Goal: Check status: Check status

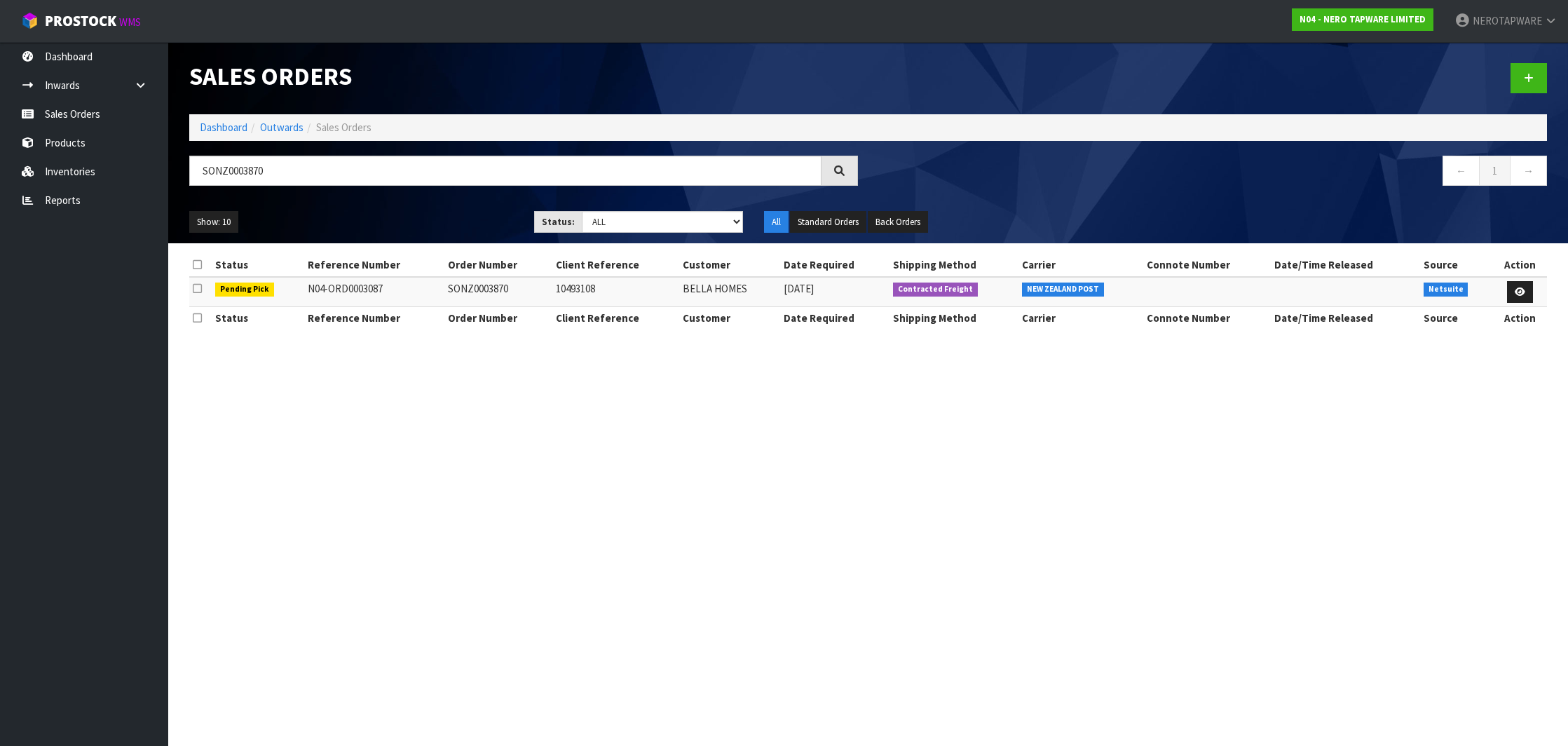
click at [233, 156] on input "SONZ0003870" at bounding box center [506, 171] width 633 height 30
click at [232, 173] on input "SONZ0003870" at bounding box center [506, 171] width 633 height 30
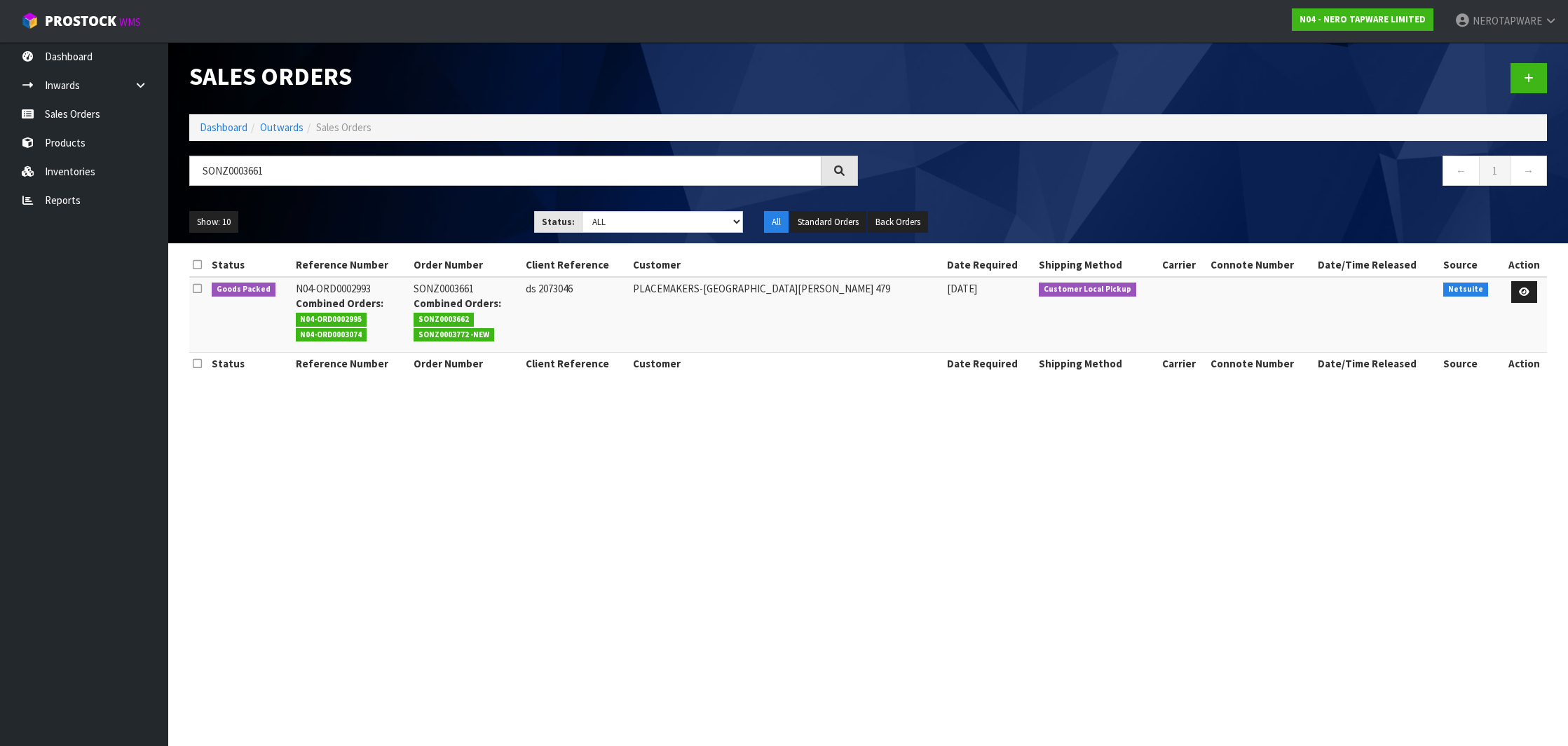
click at [471, 333] on span "SONZ0003772 -NEW" at bounding box center [454, 335] width 81 height 14
copy span "SONZ0003772"
click at [246, 175] on input "SONZ0003661" at bounding box center [506, 171] width 633 height 30
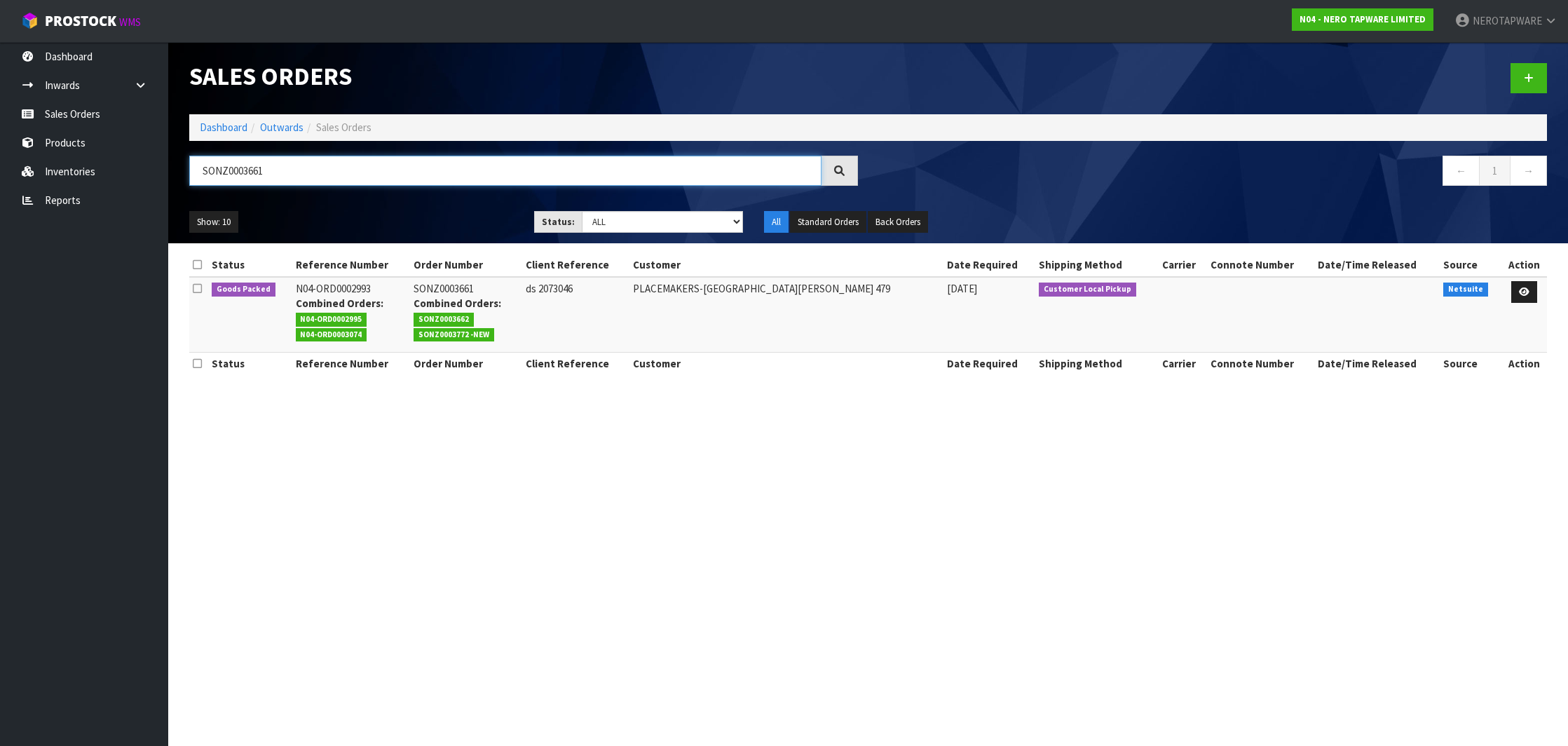
paste input "772"
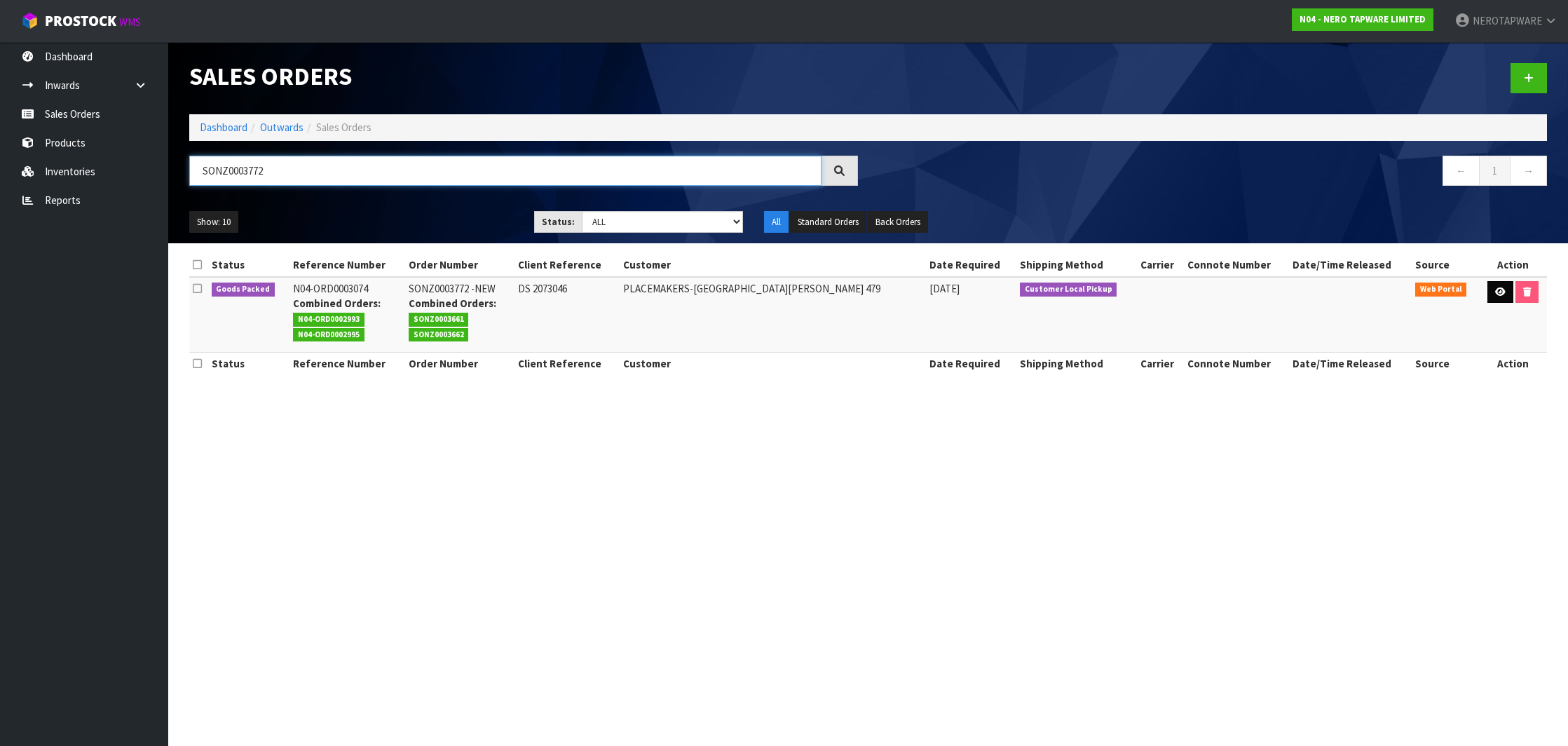
type input "SONZ0003772"
click at [1496, 292] on icon at bounding box center [1501, 292] width 10 height 9
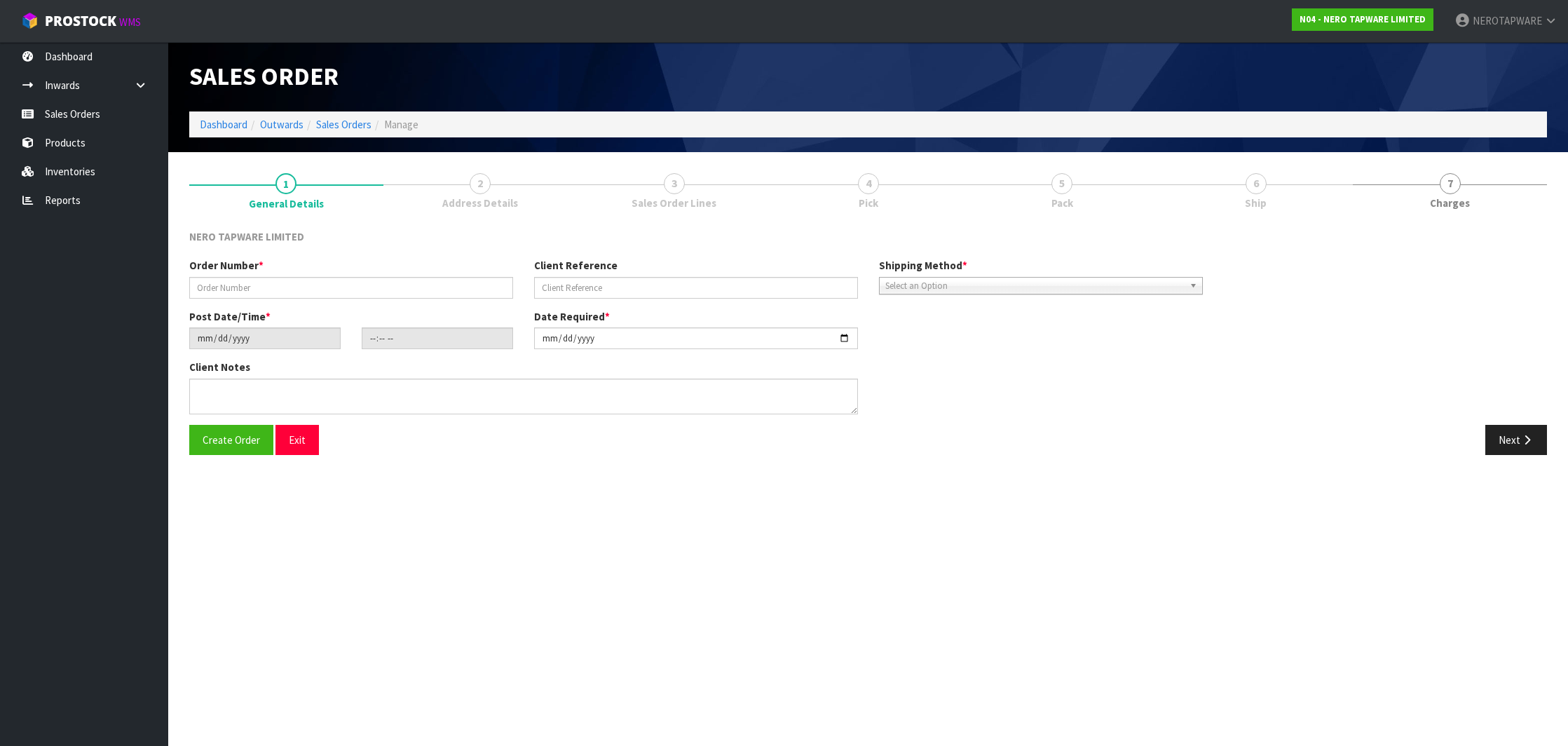
type input "SONZ0003772 -NEW"
type input "DS 2073046"
type input "[DATE]"
type input "10:13:00.000"
type input "[DATE]"
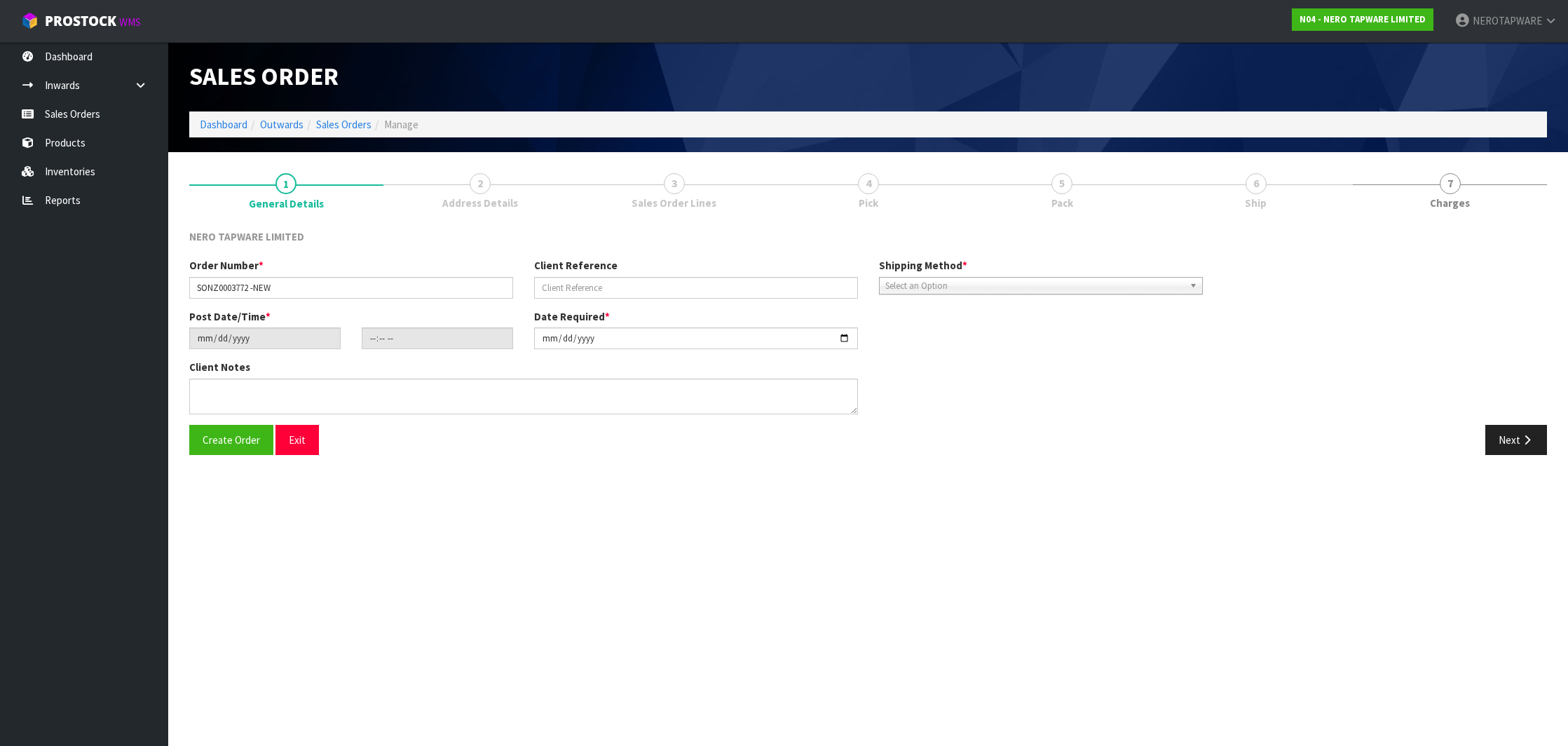
type textarea "PICK UP TOGETHER WITH SONZ0003661/3662"
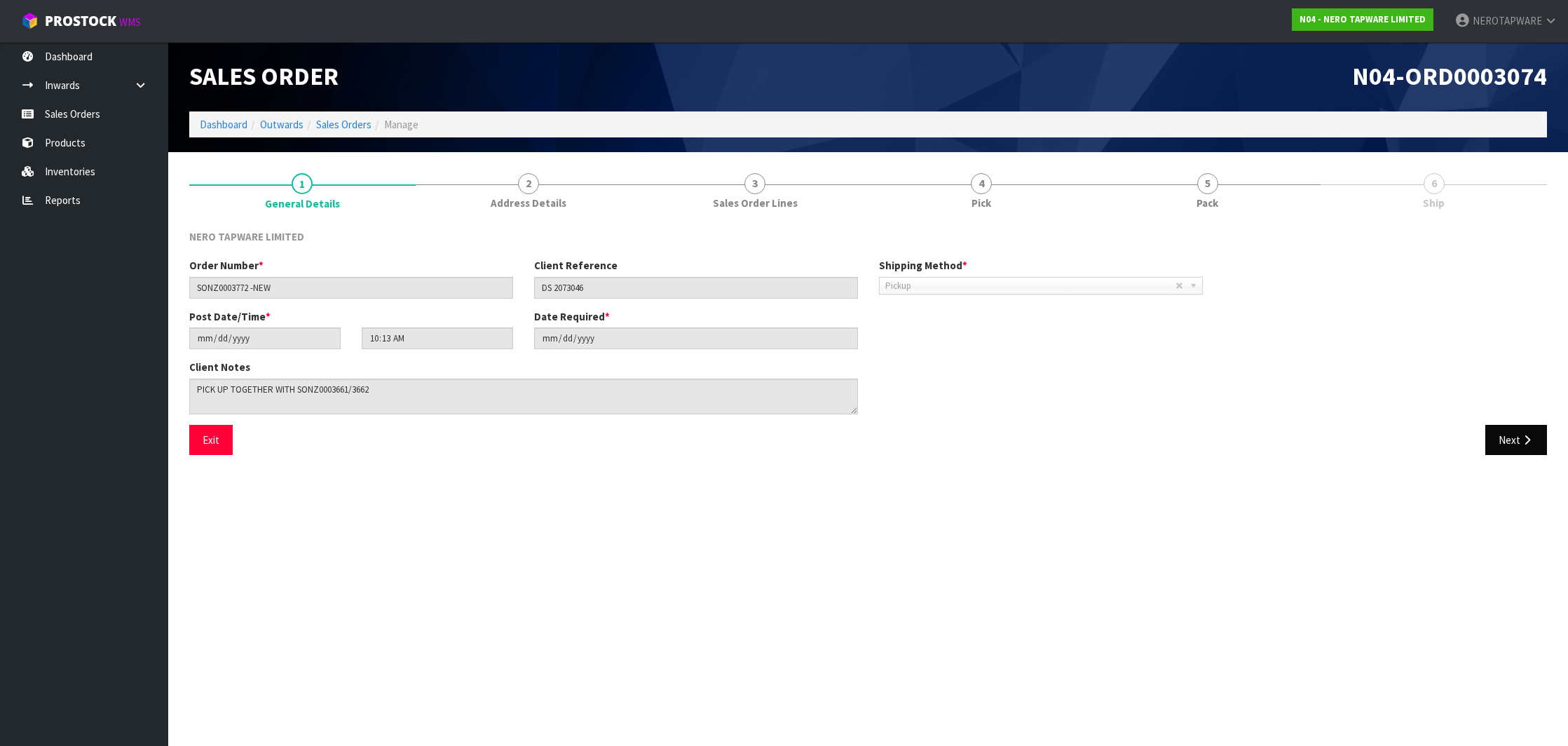
click at [1507, 434] on button "Next" at bounding box center [1516, 439] width 61 height 30
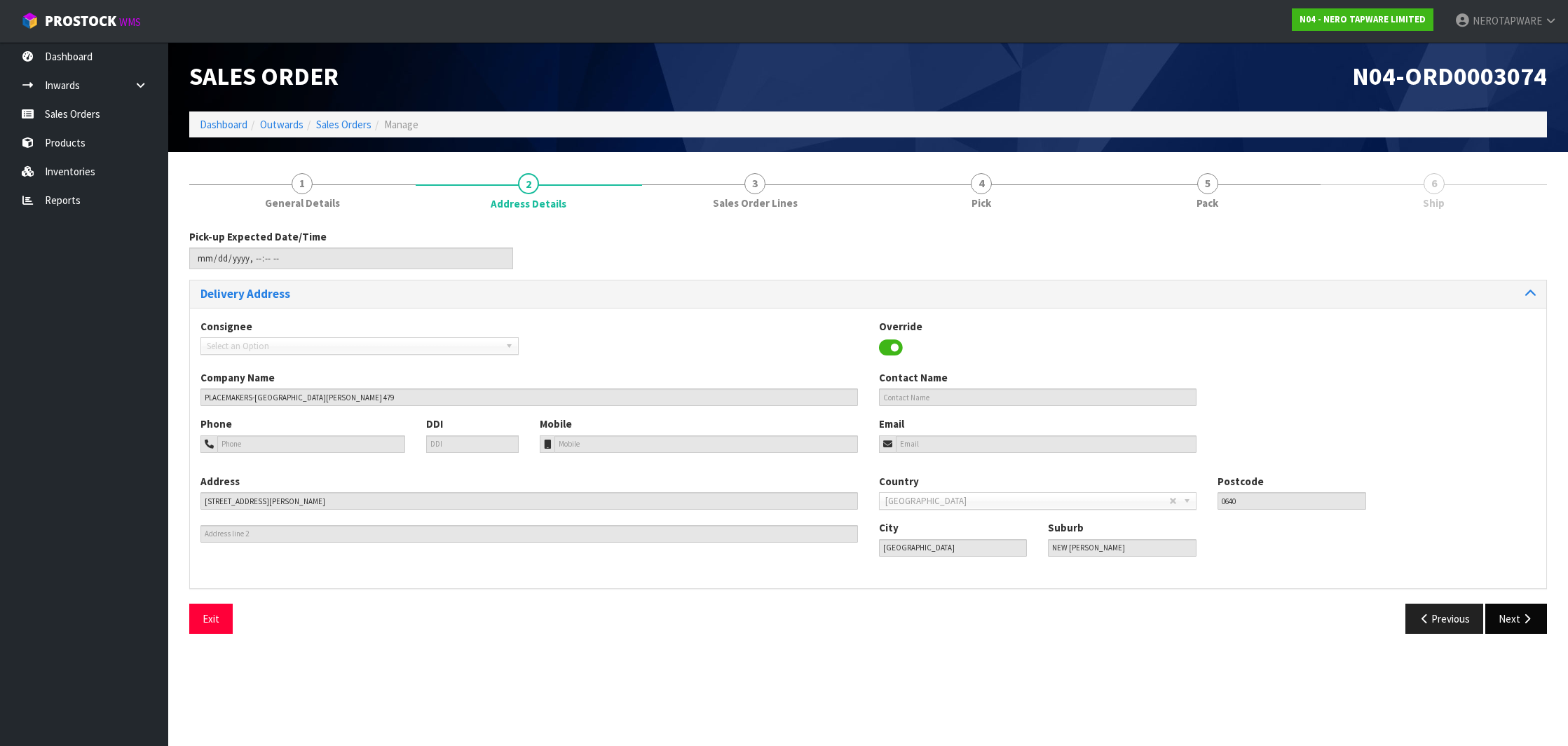
click at [1528, 613] on icon "button" at bounding box center [1527, 618] width 14 height 10
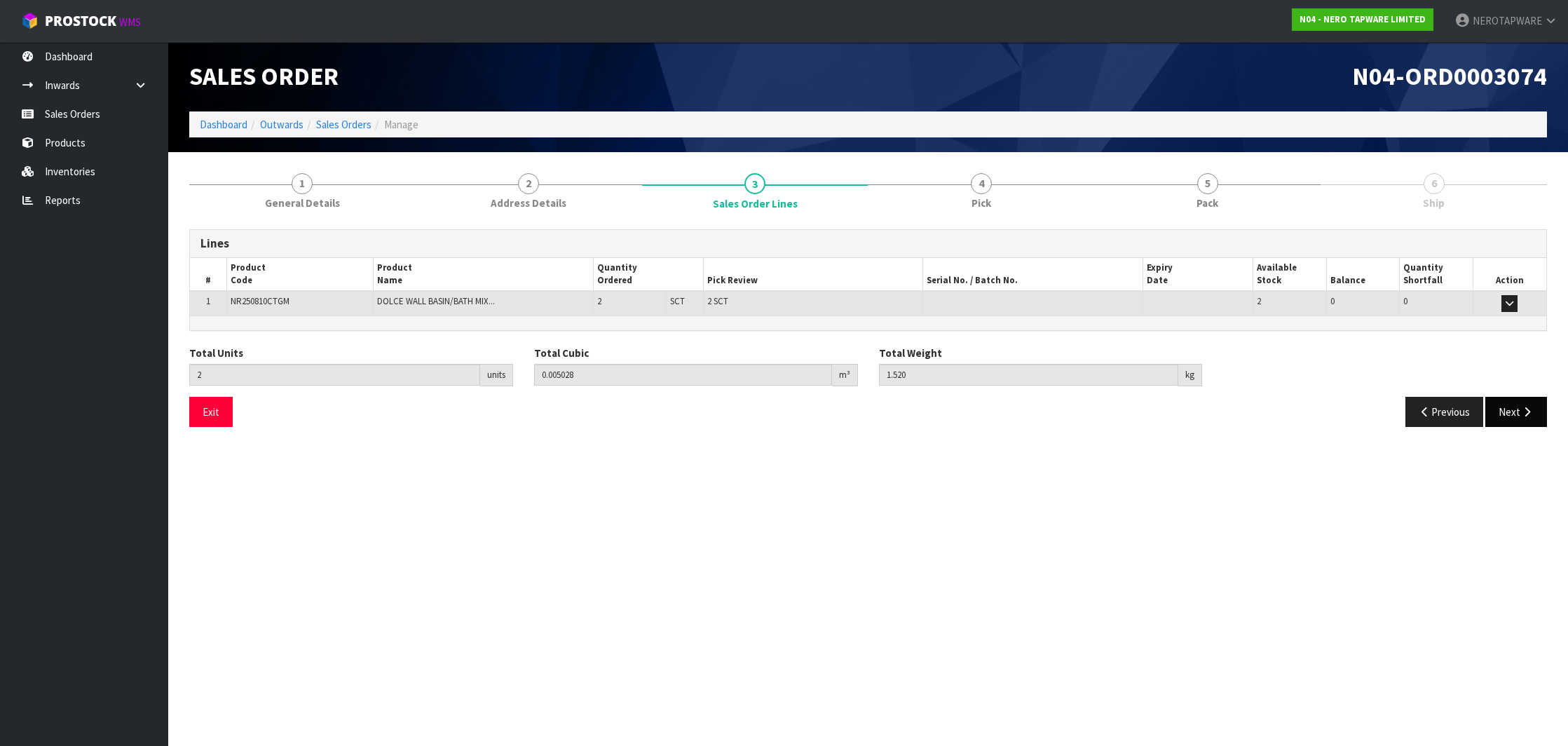
click at [1513, 411] on button "Next" at bounding box center [1516, 411] width 61 height 30
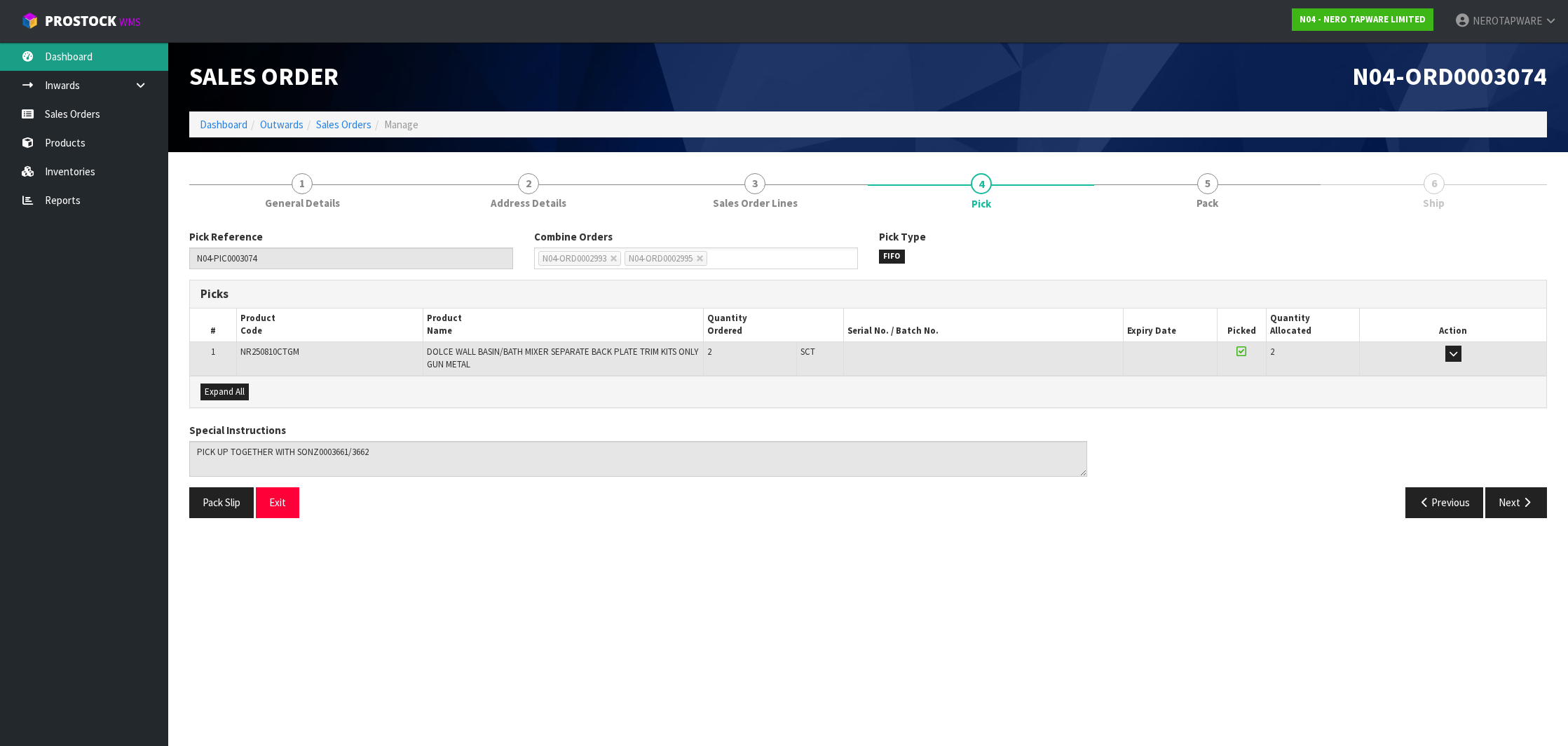
click at [62, 53] on link "Dashboard" at bounding box center [84, 56] width 168 height 29
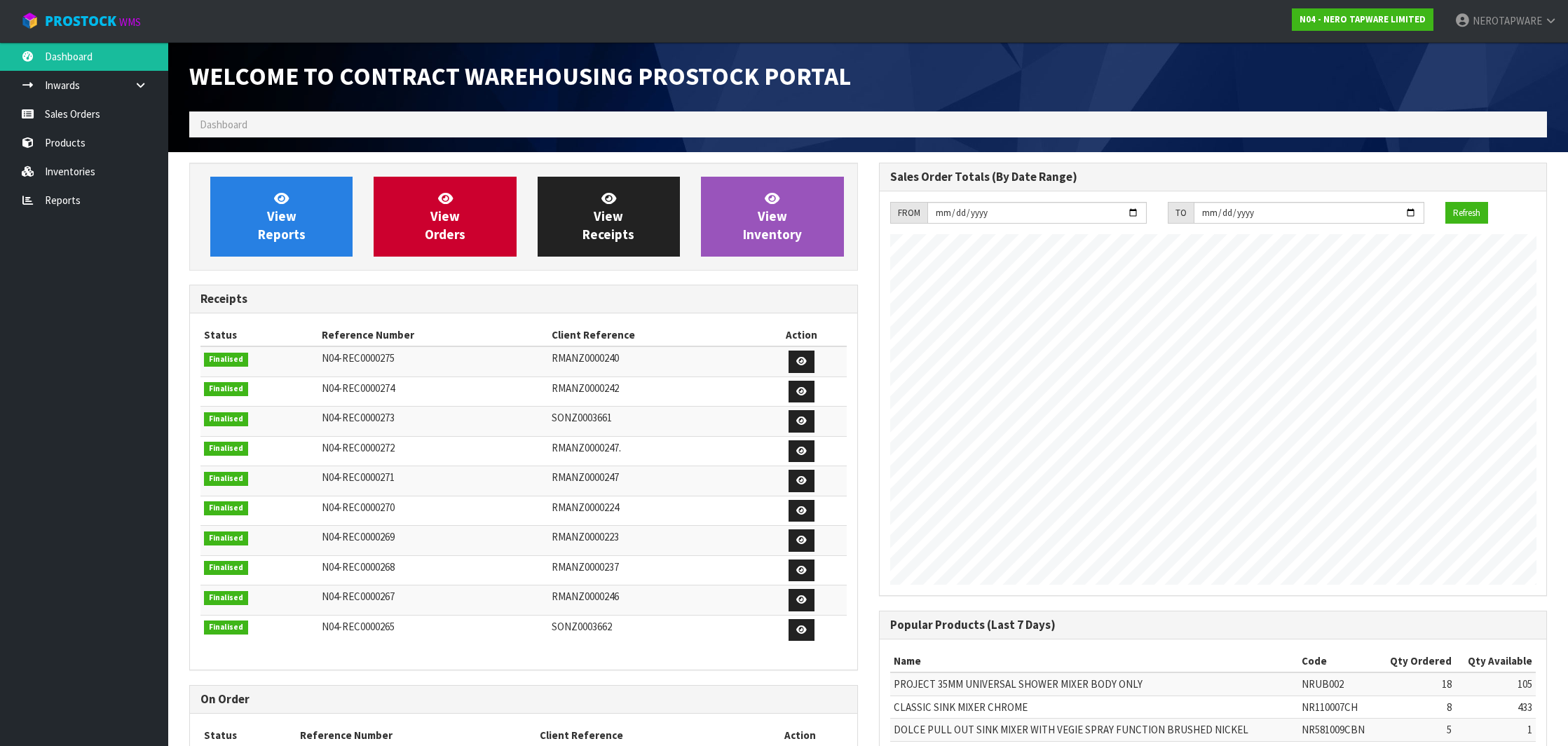
scroll to position [773, 689]
click at [72, 116] on link "Sales Orders" at bounding box center [84, 114] width 168 height 29
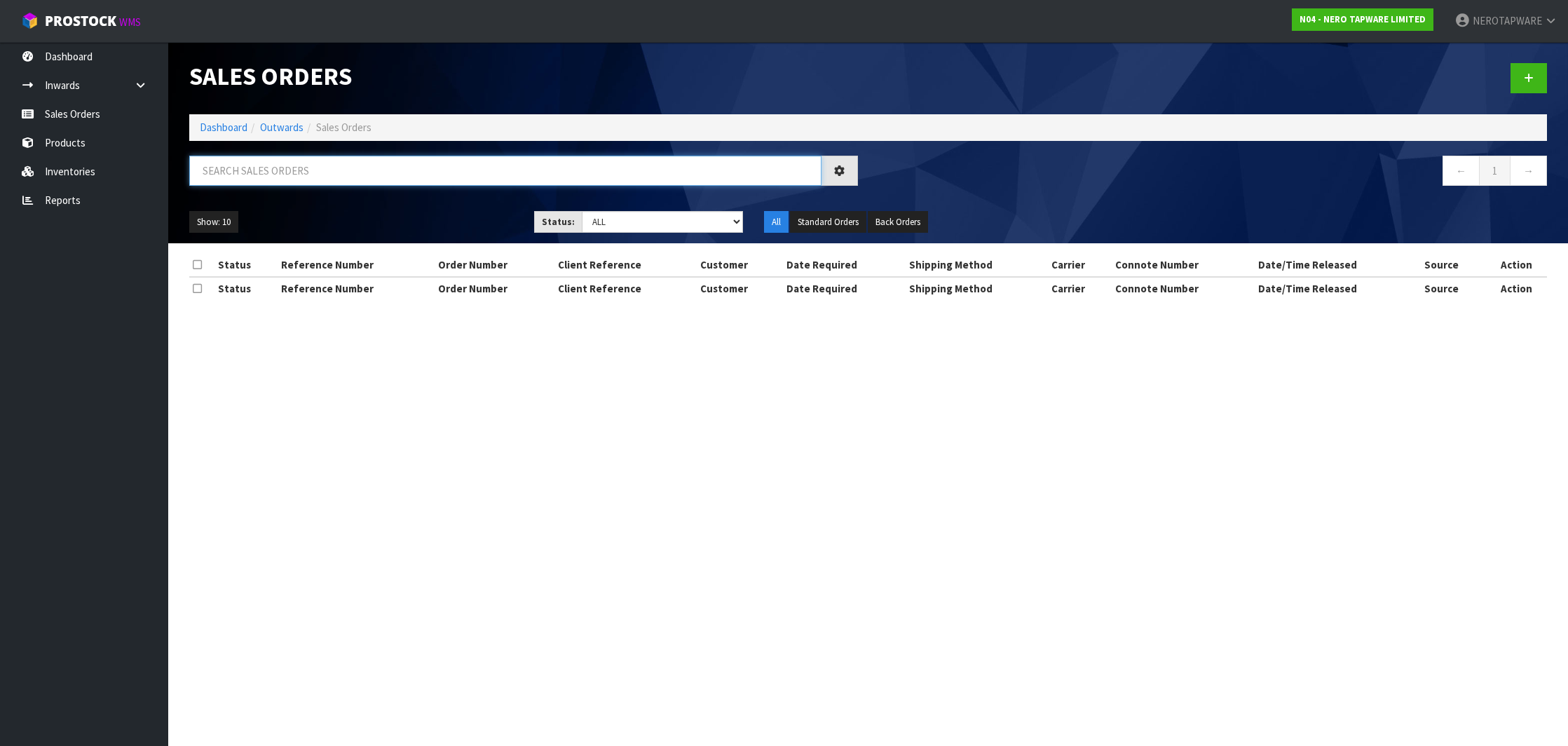
click at [286, 174] on input "text" at bounding box center [506, 171] width 633 height 30
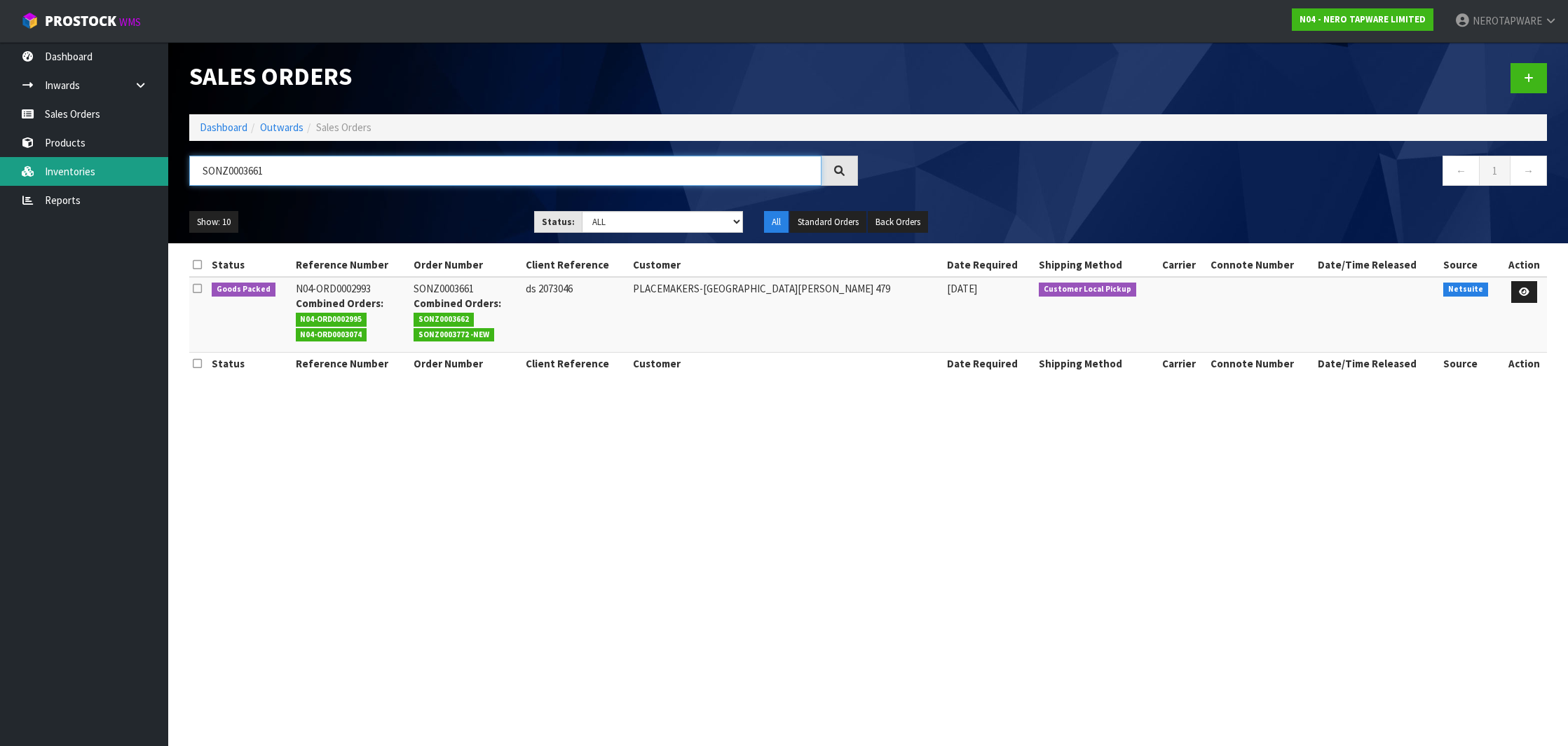
type input "SONZ0003661"
click at [59, 171] on link "Inventories" at bounding box center [84, 171] width 168 height 29
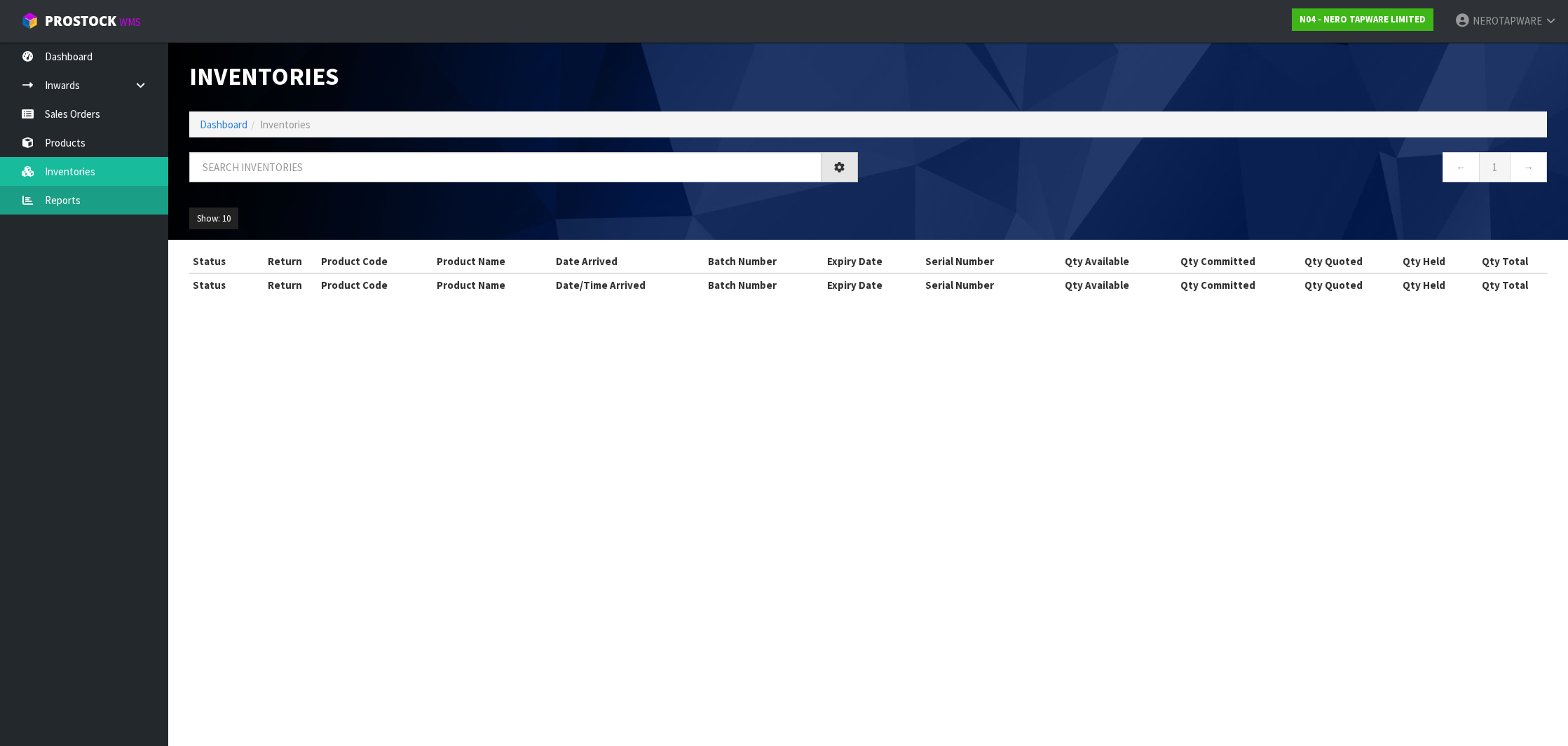
click at [61, 198] on body "Toggle navigation ProStock WMS N04 - NERO TAPWARE LIMITED NEROTAPWARE Logout Da…" at bounding box center [784, 373] width 1568 height 746
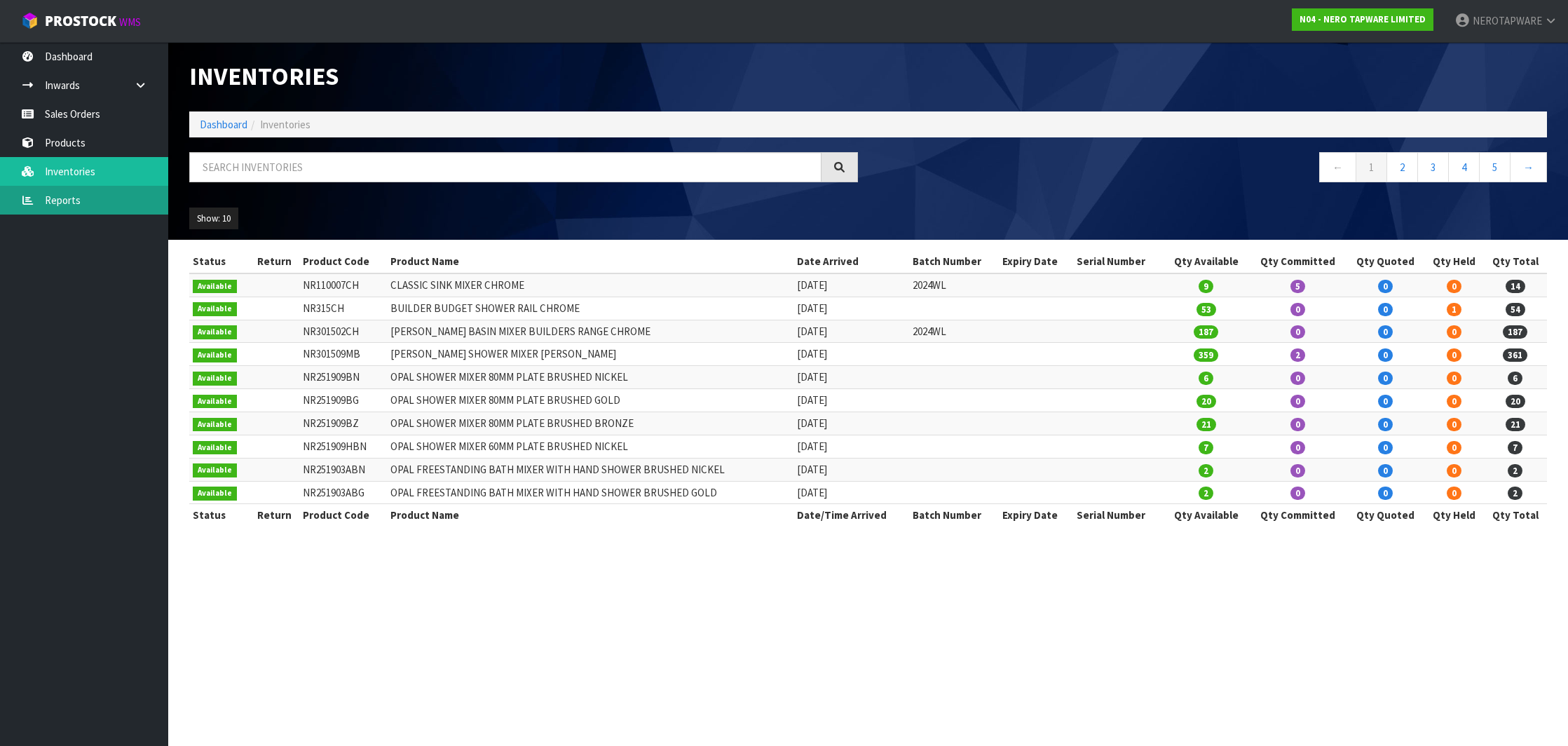
click at [65, 205] on link "Reports" at bounding box center [84, 200] width 168 height 29
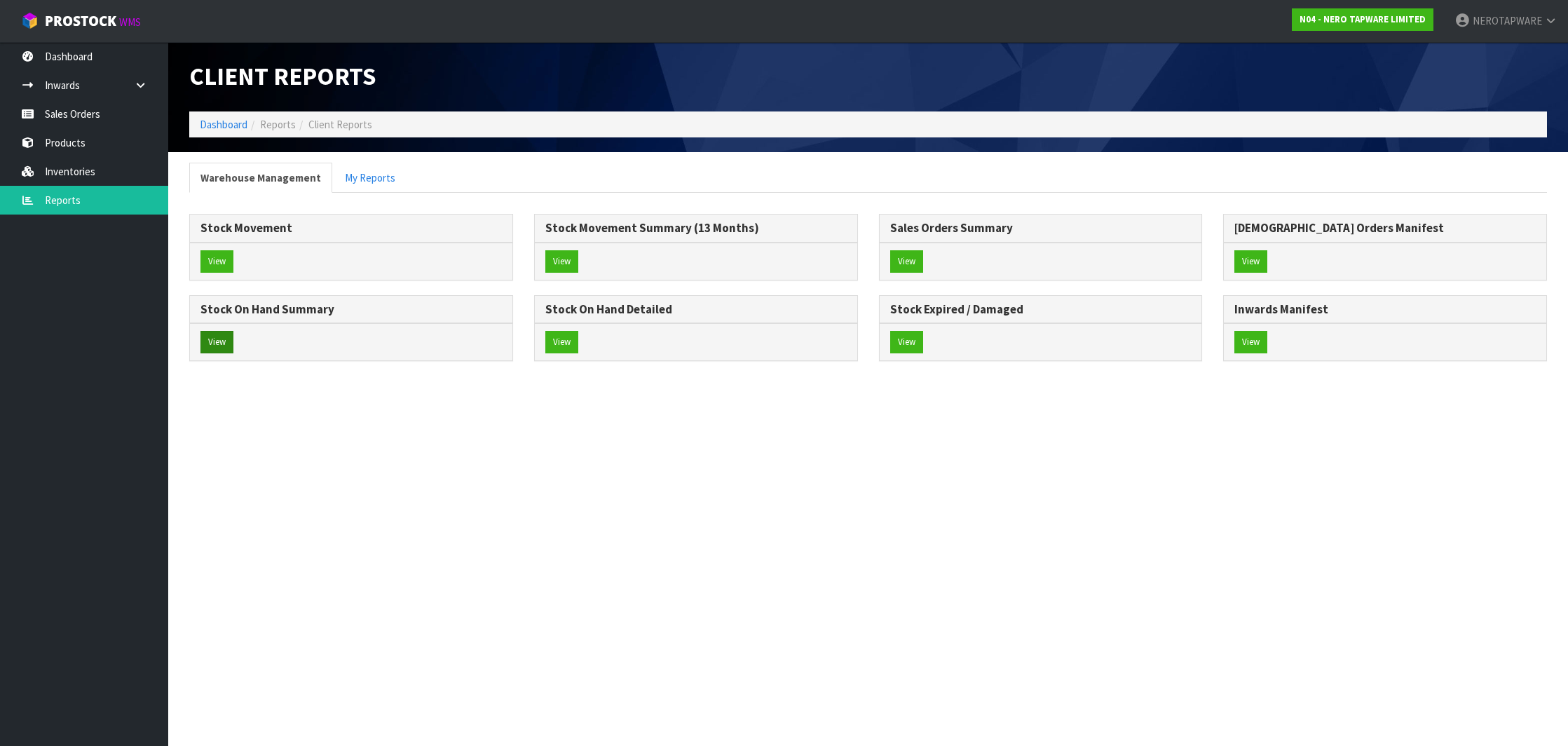
click at [223, 348] on button "View" at bounding box center [217, 342] width 33 height 22
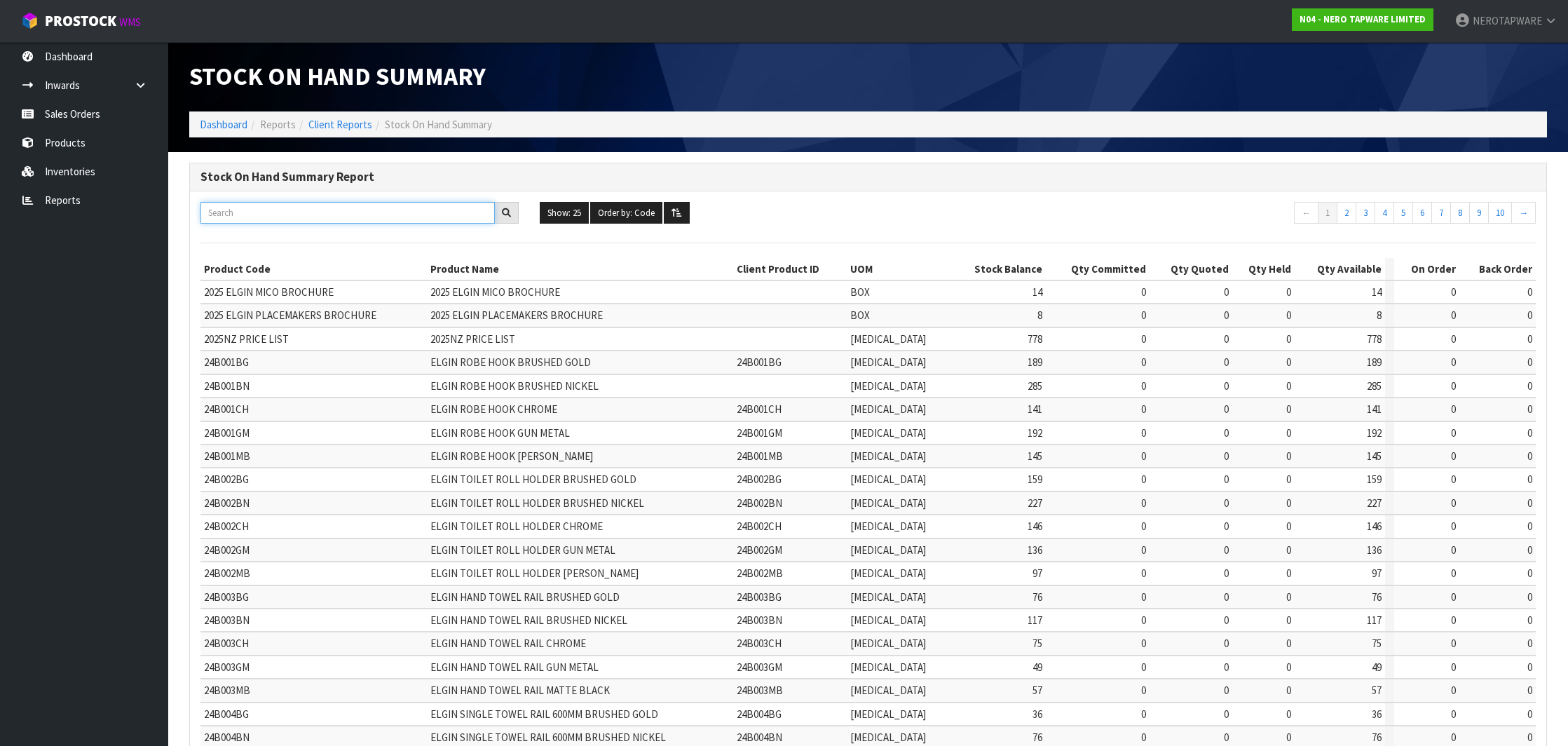
click at [408, 205] on input "text" at bounding box center [347, 212] width 294 height 21
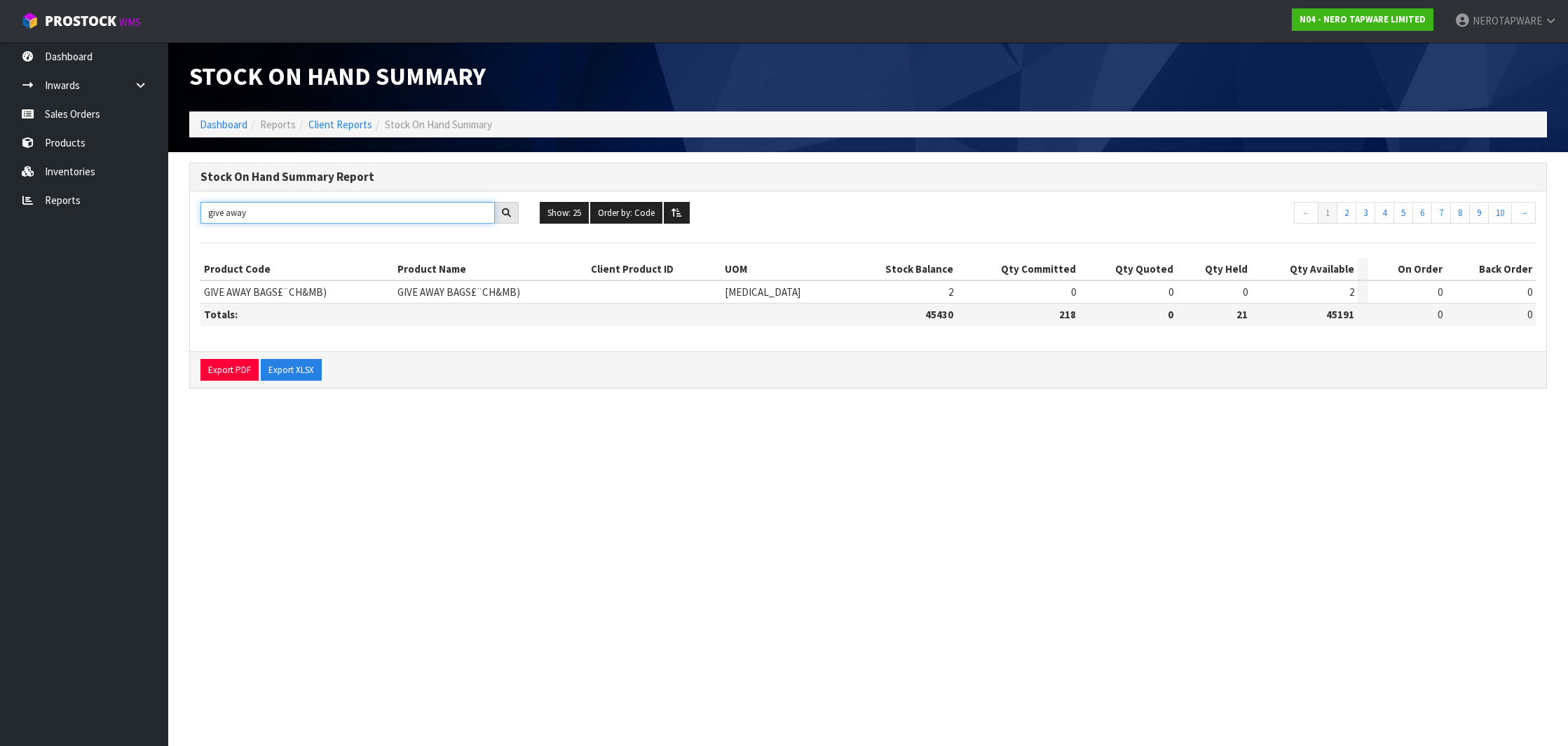
click at [229, 212] on input "give away" at bounding box center [347, 212] width 294 height 21
type input "give away"
click at [101, 114] on link "Sales Orders" at bounding box center [84, 114] width 168 height 29
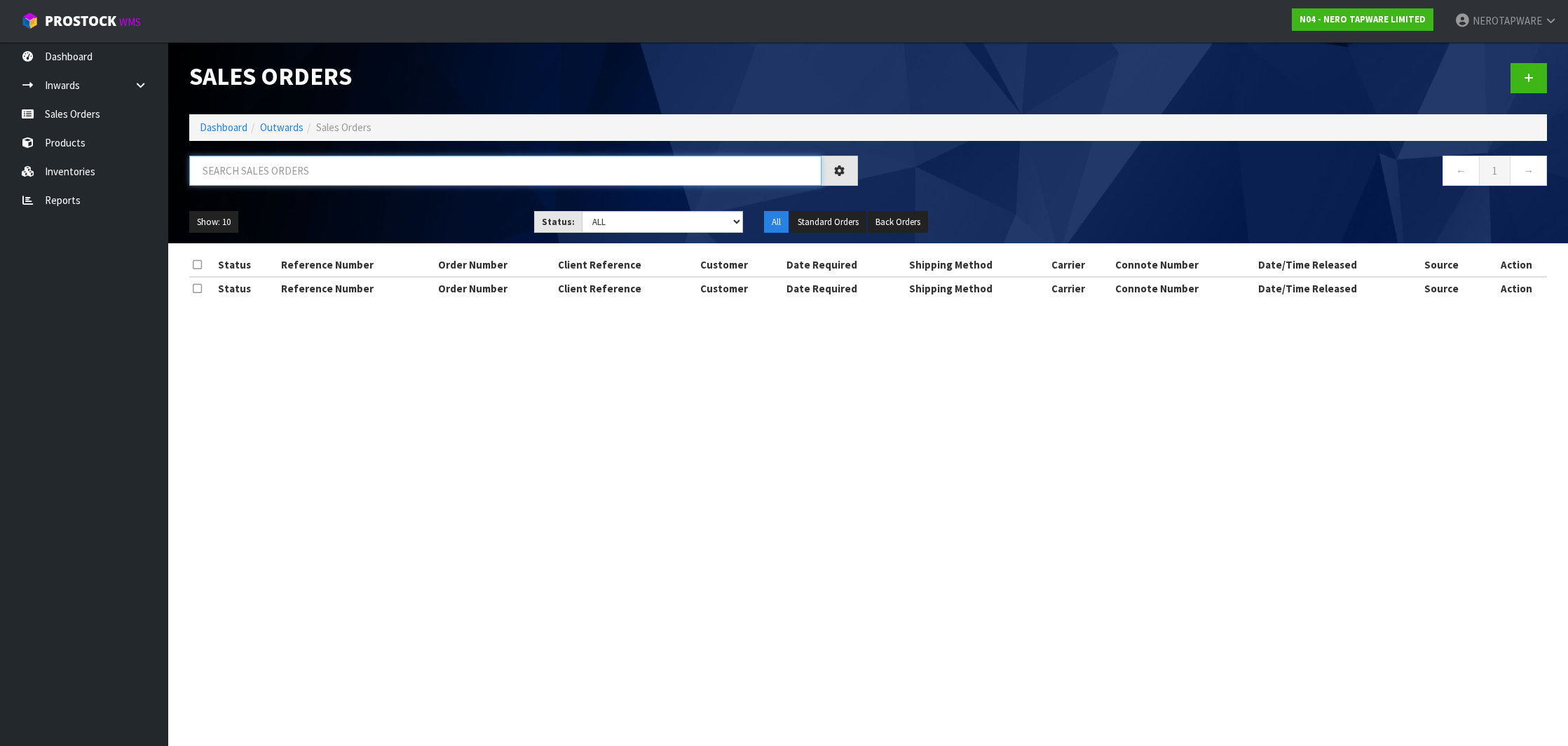
click at [278, 182] on input "text" at bounding box center [506, 171] width 633 height 30
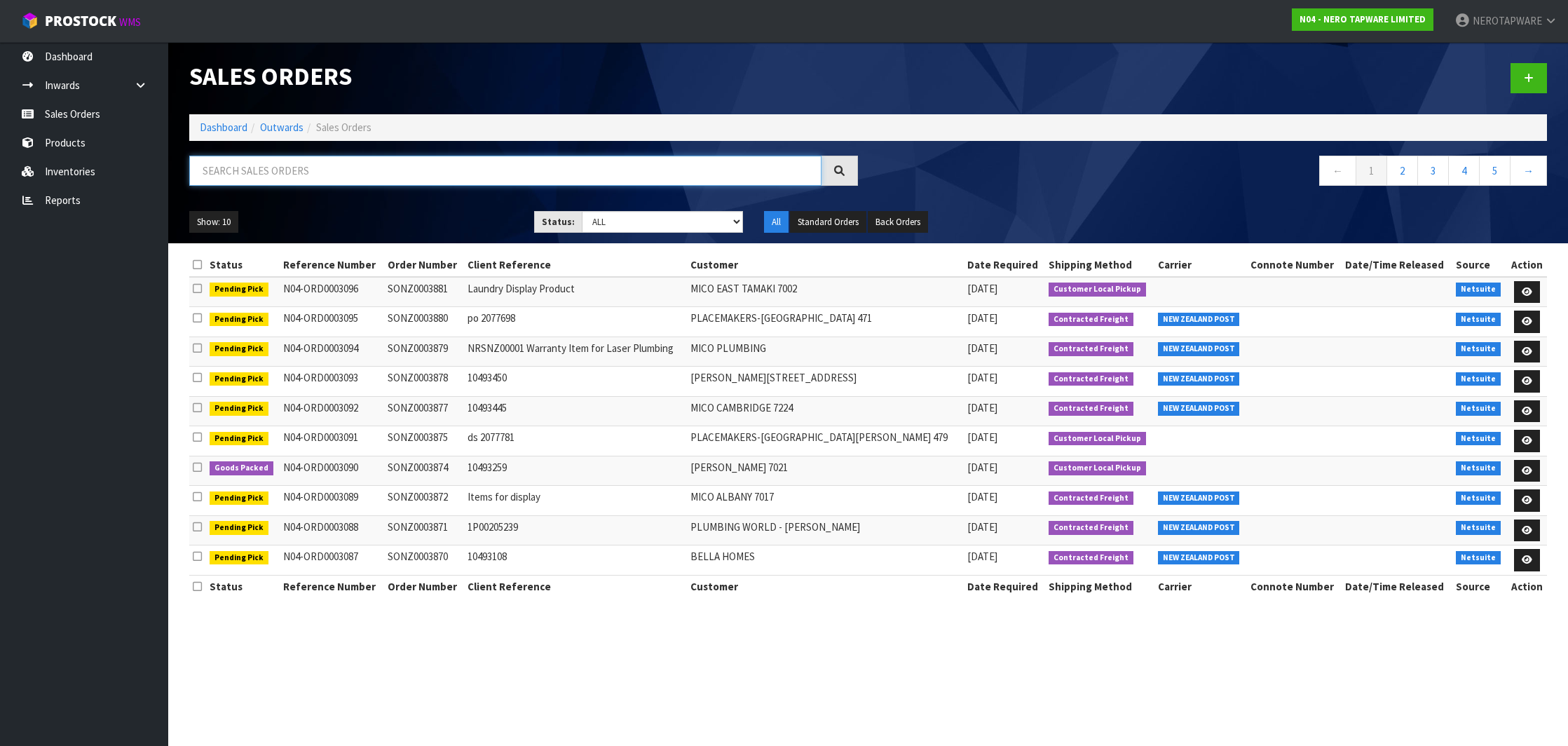
paste input "SONZ0003884"
type input "SONZ0003884"
click at [1405, 169] on link "2" at bounding box center [1402, 171] width 32 height 30
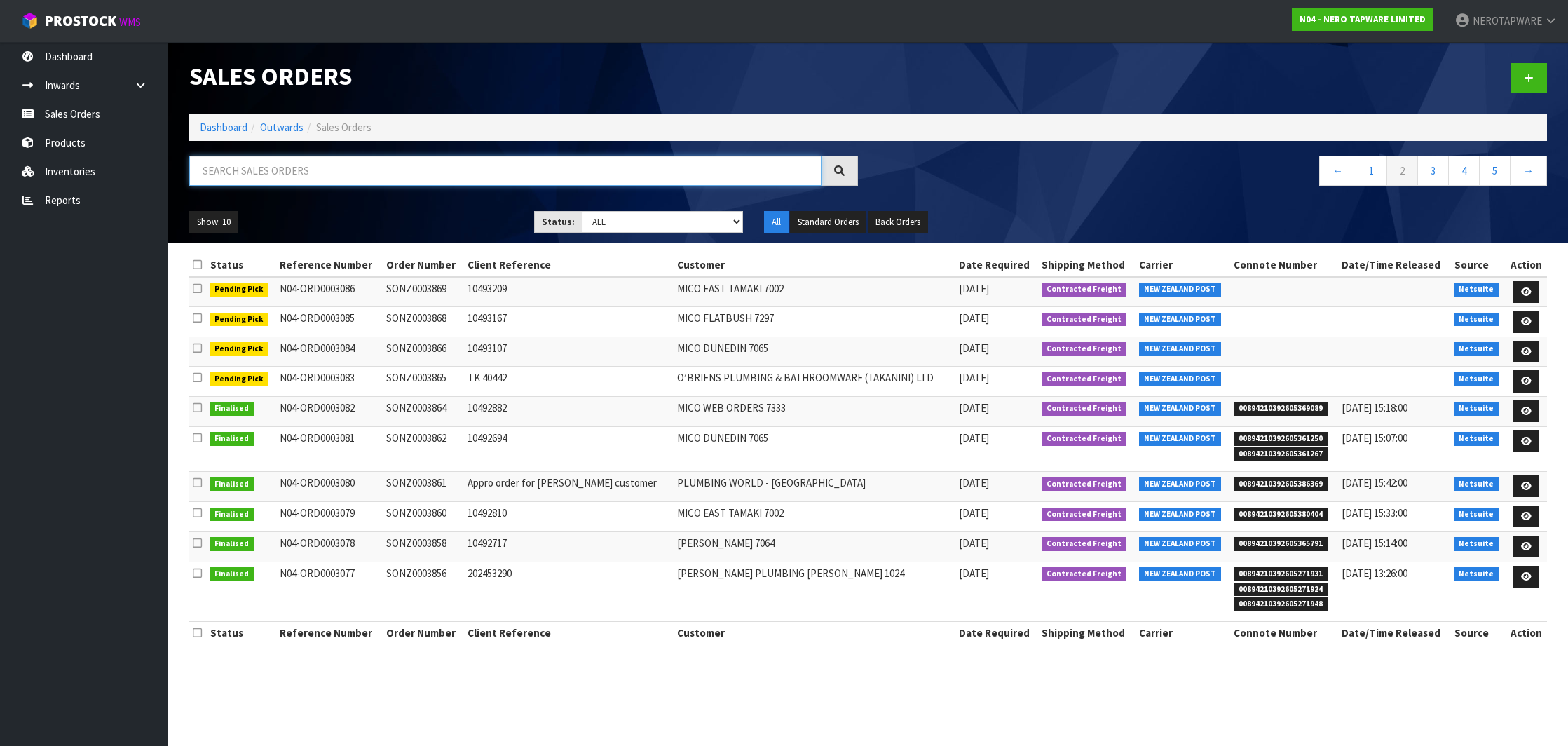
click at [400, 177] on input "text" at bounding box center [506, 171] width 633 height 30
paste input "SONZ0003884"
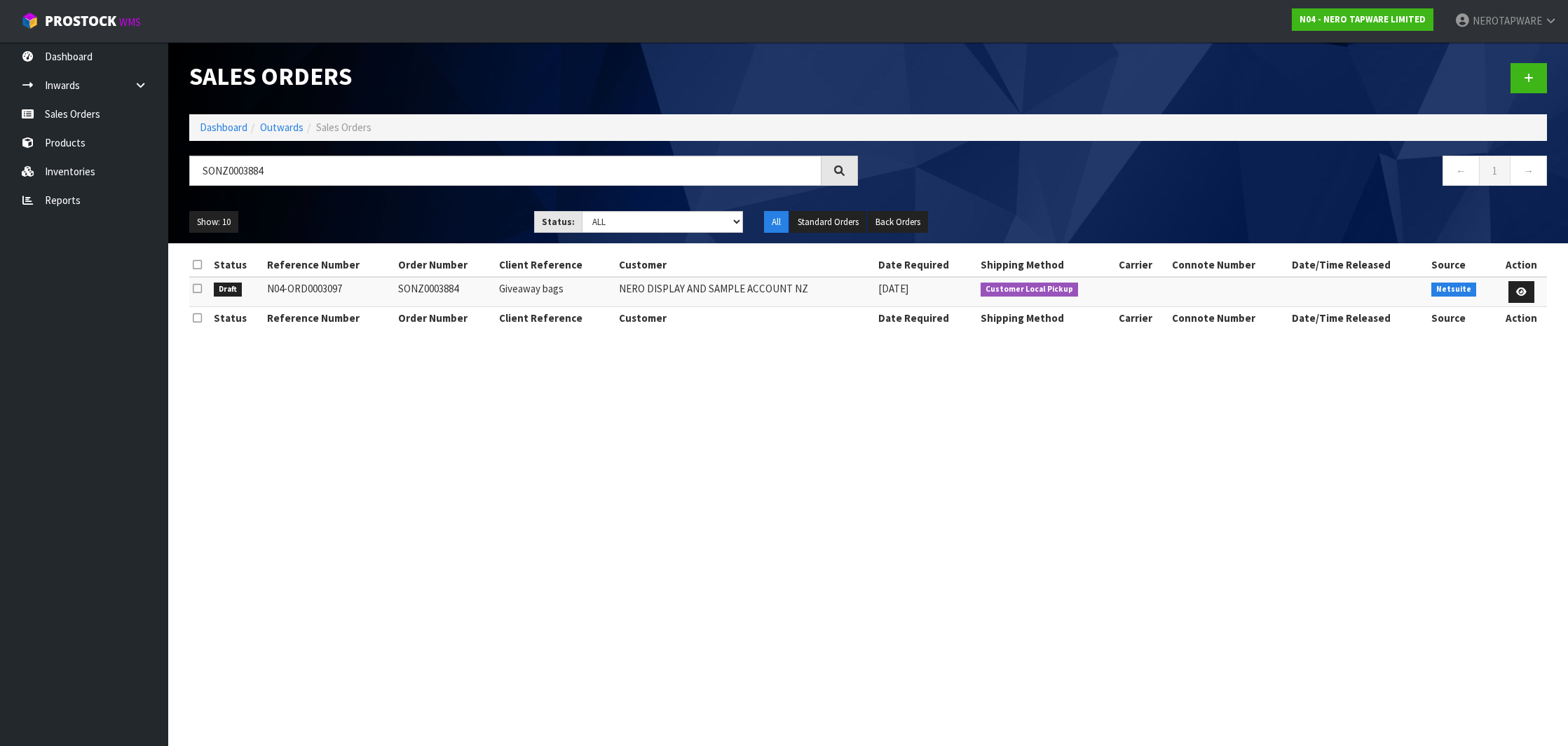
drag, startPoint x: 267, startPoint y: 286, endPoint x: 360, endPoint y: 286, distance: 93.0
click at [360, 286] on td "N04-ORD0003097" at bounding box center [329, 292] width 132 height 30
copy td "N04-ORD0003097"
click at [661, 396] on section "Sales Orders Dashboard Outwards Sales Orders SONZ0003884 ← 1 → Show: 10 5 10 25…" at bounding box center [784, 373] width 1568 height 746
click at [224, 168] on input "SONZ0003884" at bounding box center [506, 171] width 633 height 30
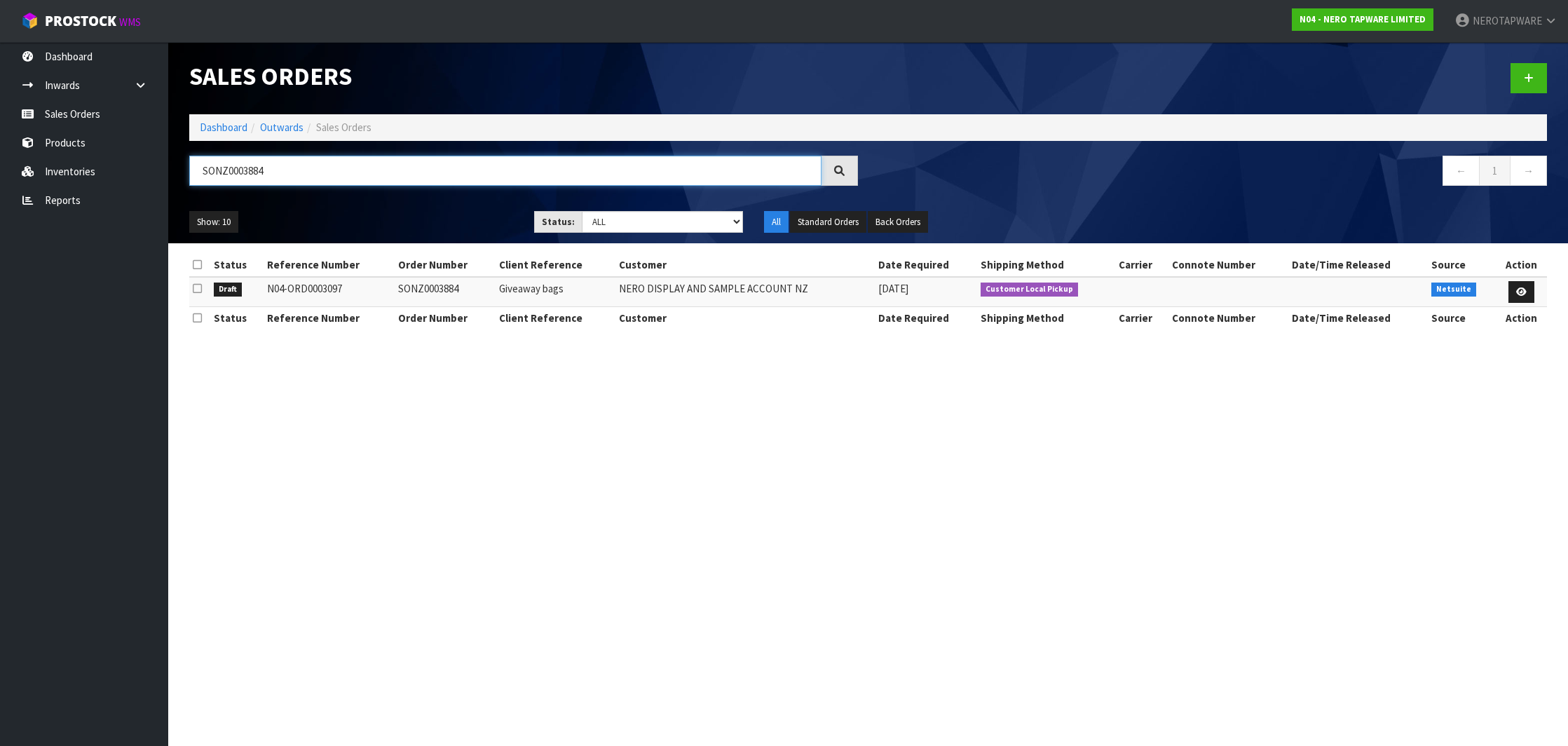
click at [224, 168] on input "SONZ0003884" at bounding box center [506, 171] width 633 height 30
paste input "sonz0003881"
type input "SONZ0003881"
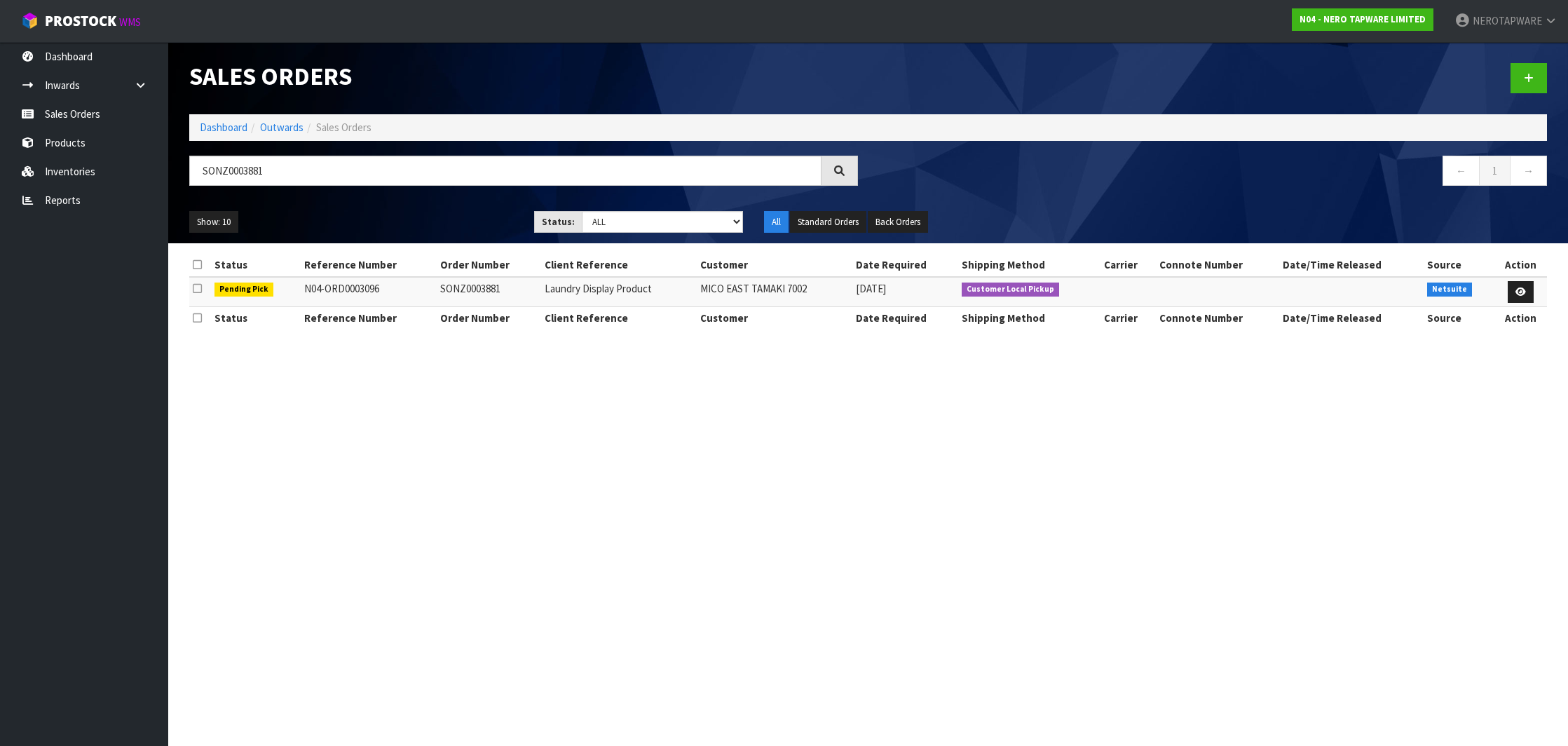
click at [477, 290] on td "SONZ0003881" at bounding box center [489, 292] width 104 height 30
copy td "SONZ0003881"
click at [225, 172] on input "SONZ0003881" at bounding box center [506, 171] width 633 height 30
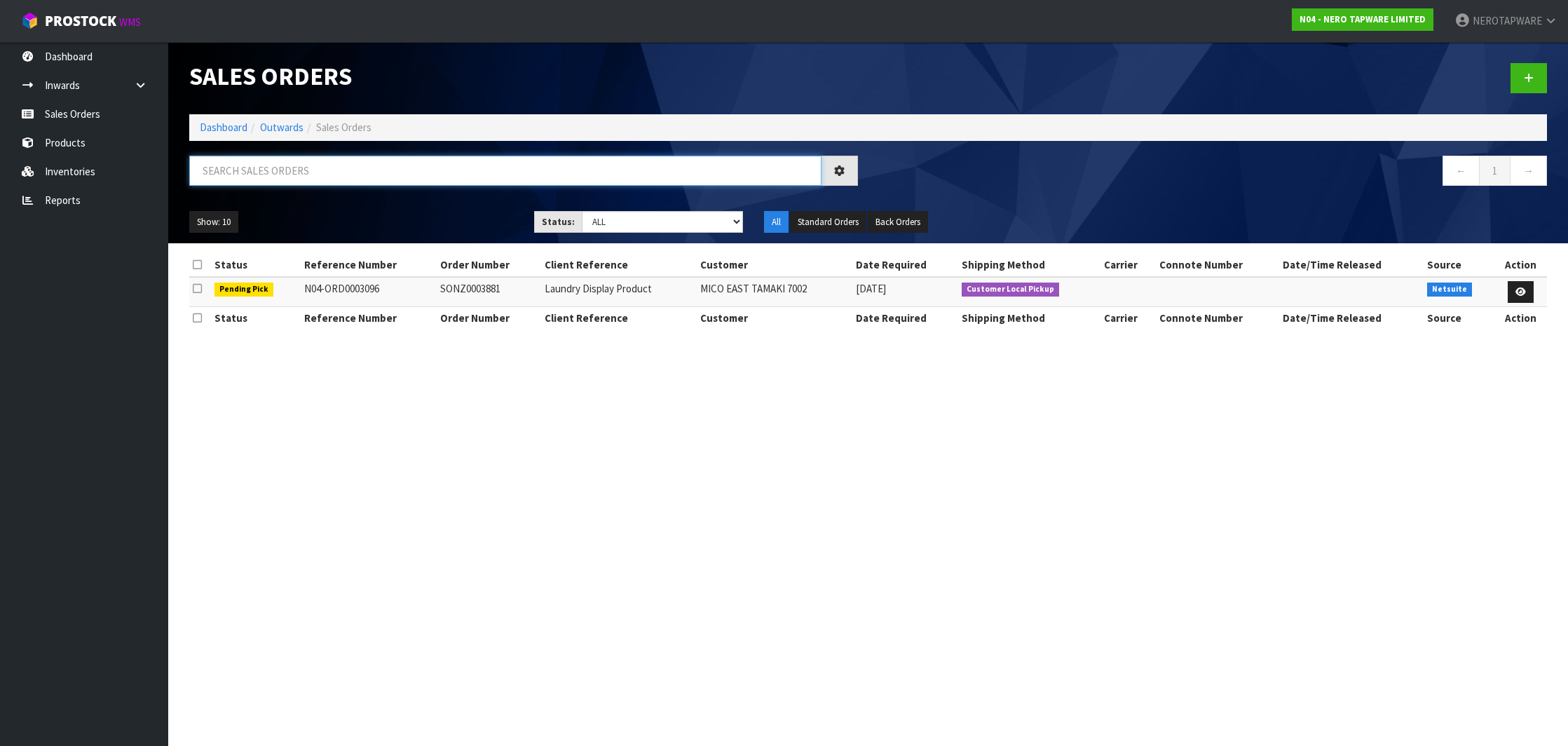
paste input "SONZ0003881"
type input "SONZ0003881"
click at [240, 172] on input "SONZ0003881" at bounding box center [506, 171] width 633 height 30
click at [669, 494] on section "Sales Orders Dashboard Outwards Sales Orders SONZ0003881 ← 1 → Show: 10 5 10 25…" at bounding box center [784, 373] width 1568 height 746
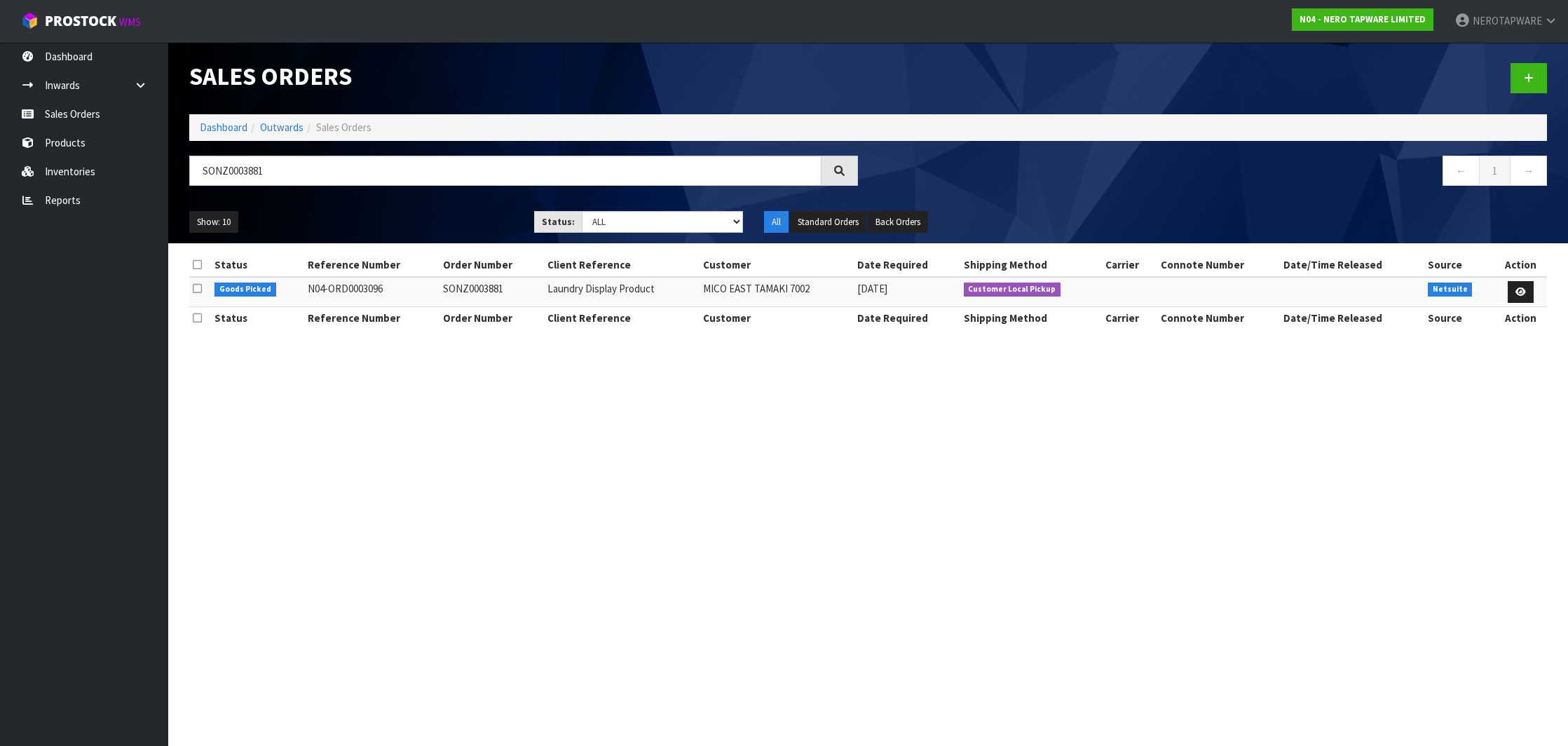
drag, startPoint x: 219, startPoint y: 286, endPoint x: 274, endPoint y: 289, distance: 55.1
click at [274, 289] on td "Goods Picked" at bounding box center [257, 292] width 93 height 30
copy span "Goods Picked"
click at [504, 400] on section "Sales Orders Dashboard Outwards Sales Orders SONZ0003881 ← 1 → Show: 10 5 10 25…" at bounding box center [784, 373] width 1568 height 746
click at [238, 174] on input "SONZ0003881" at bounding box center [506, 171] width 633 height 30
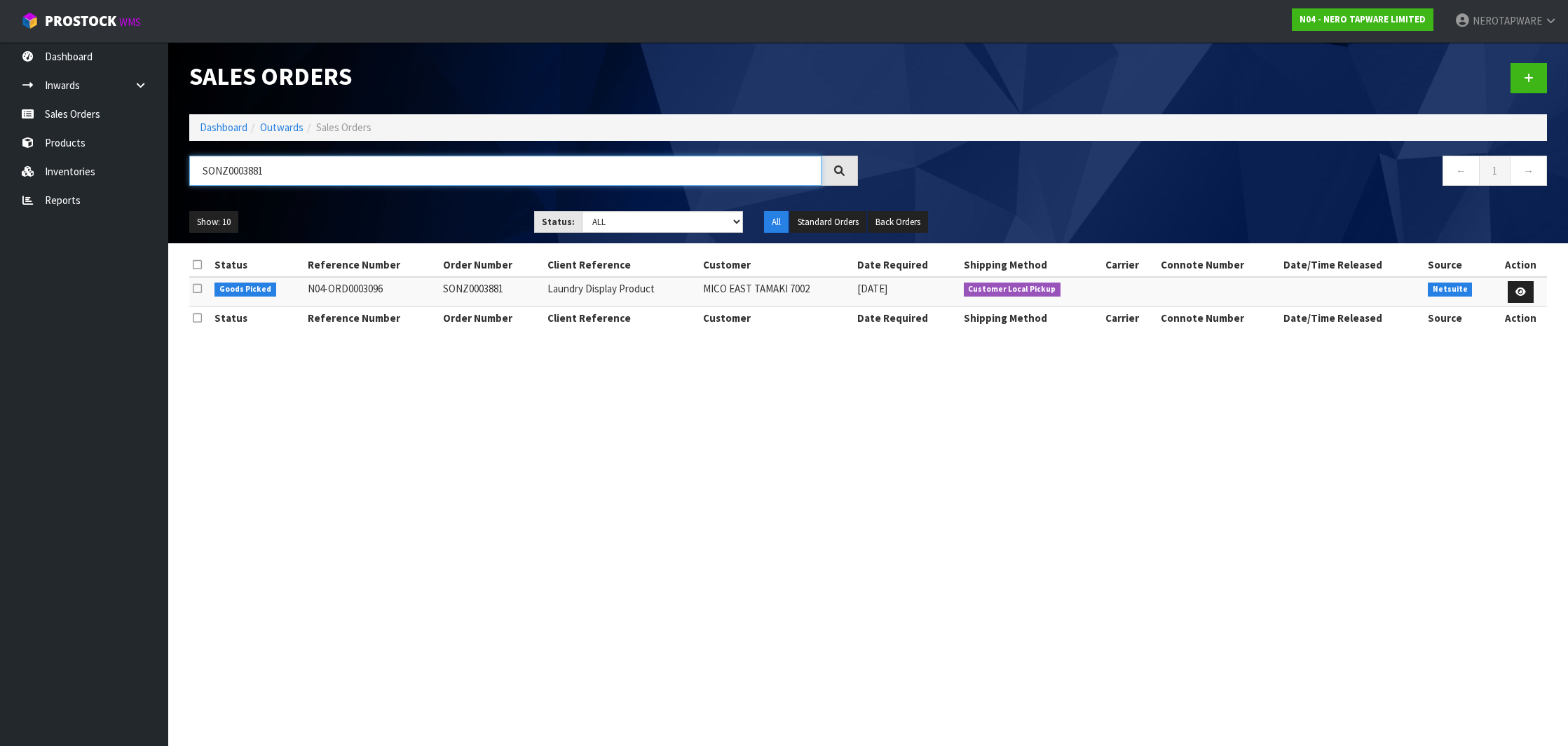
click at [238, 174] on input "SONZ0003881" at bounding box center [506, 171] width 633 height 30
click at [88, 118] on link "Sales Orders" at bounding box center [84, 114] width 168 height 29
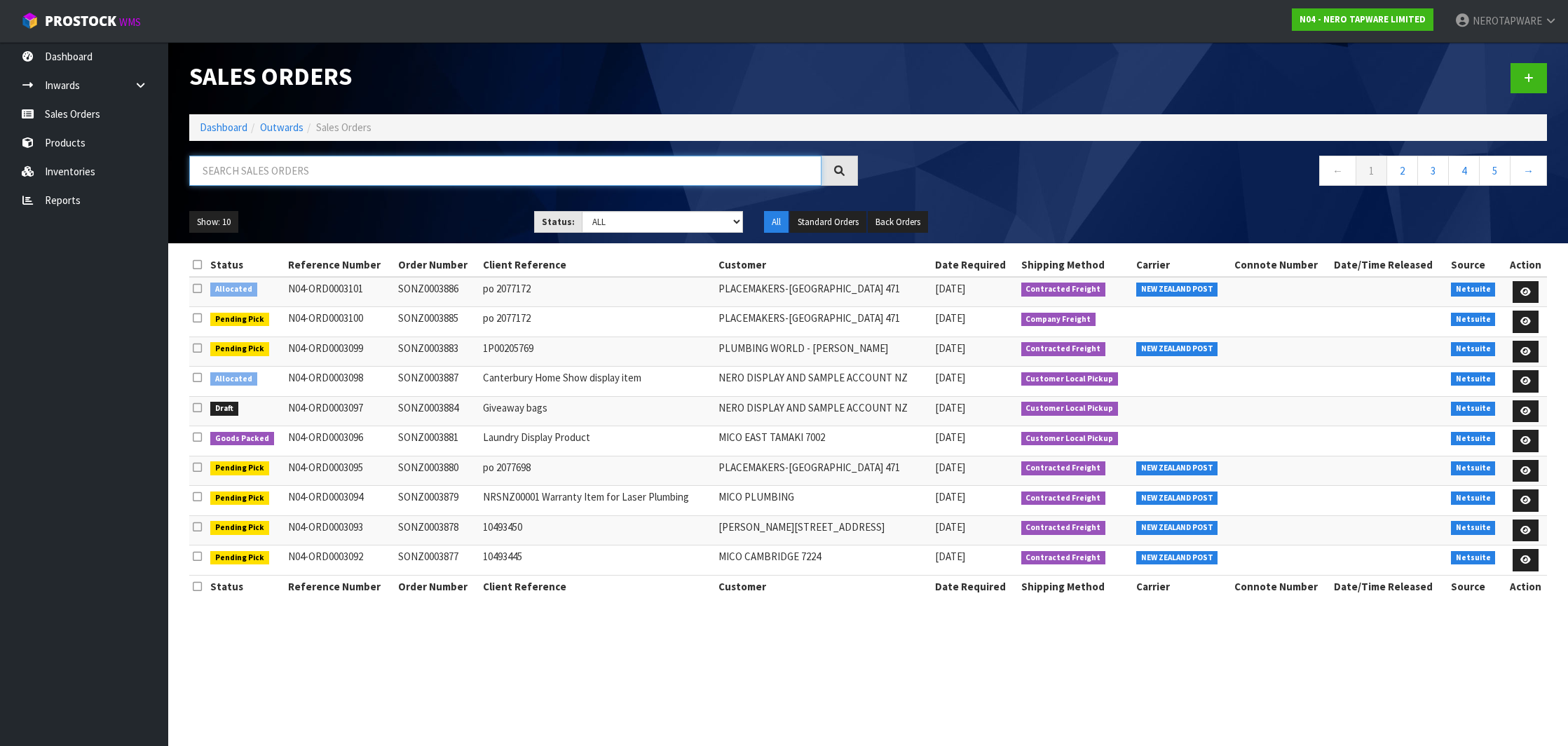
click at [310, 176] on input "text" at bounding box center [506, 171] width 633 height 30
paste input "SONZ0003881"
type input "SONZ0003881"
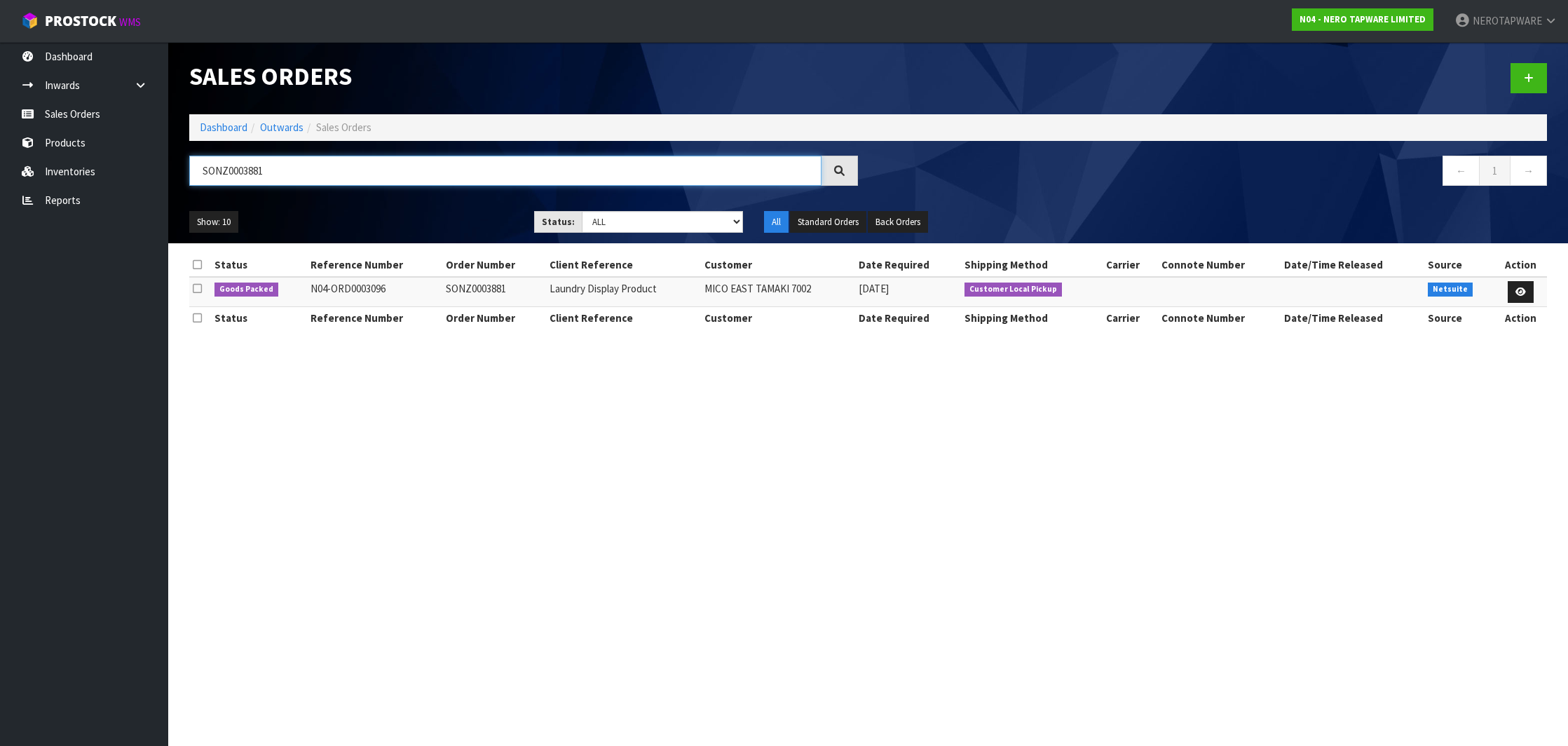
click at [241, 176] on input "SONZ0003881" at bounding box center [506, 171] width 633 height 30
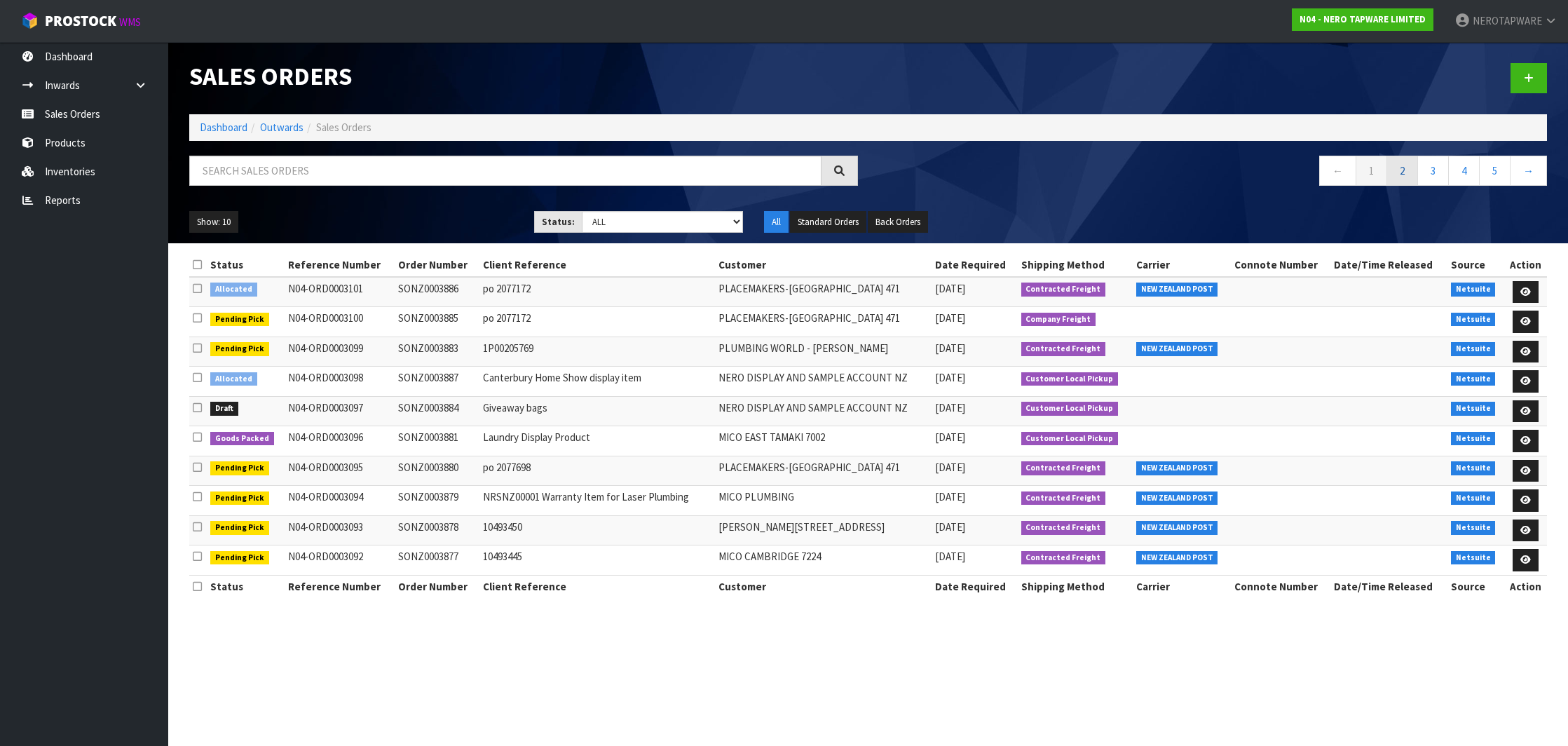
click at [1394, 174] on link "2" at bounding box center [1402, 171] width 32 height 30
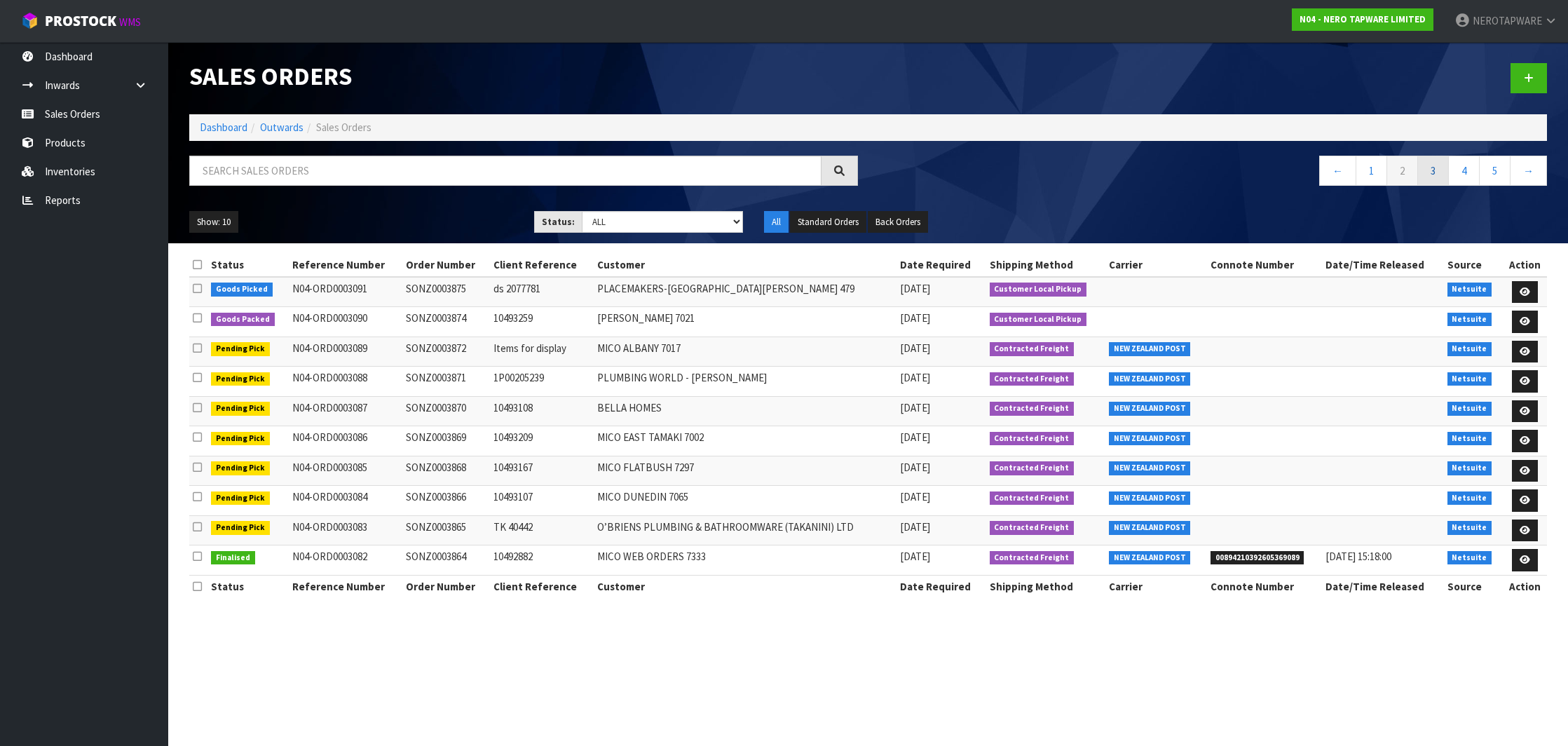
click at [1438, 175] on link "3" at bounding box center [1432, 171] width 32 height 30
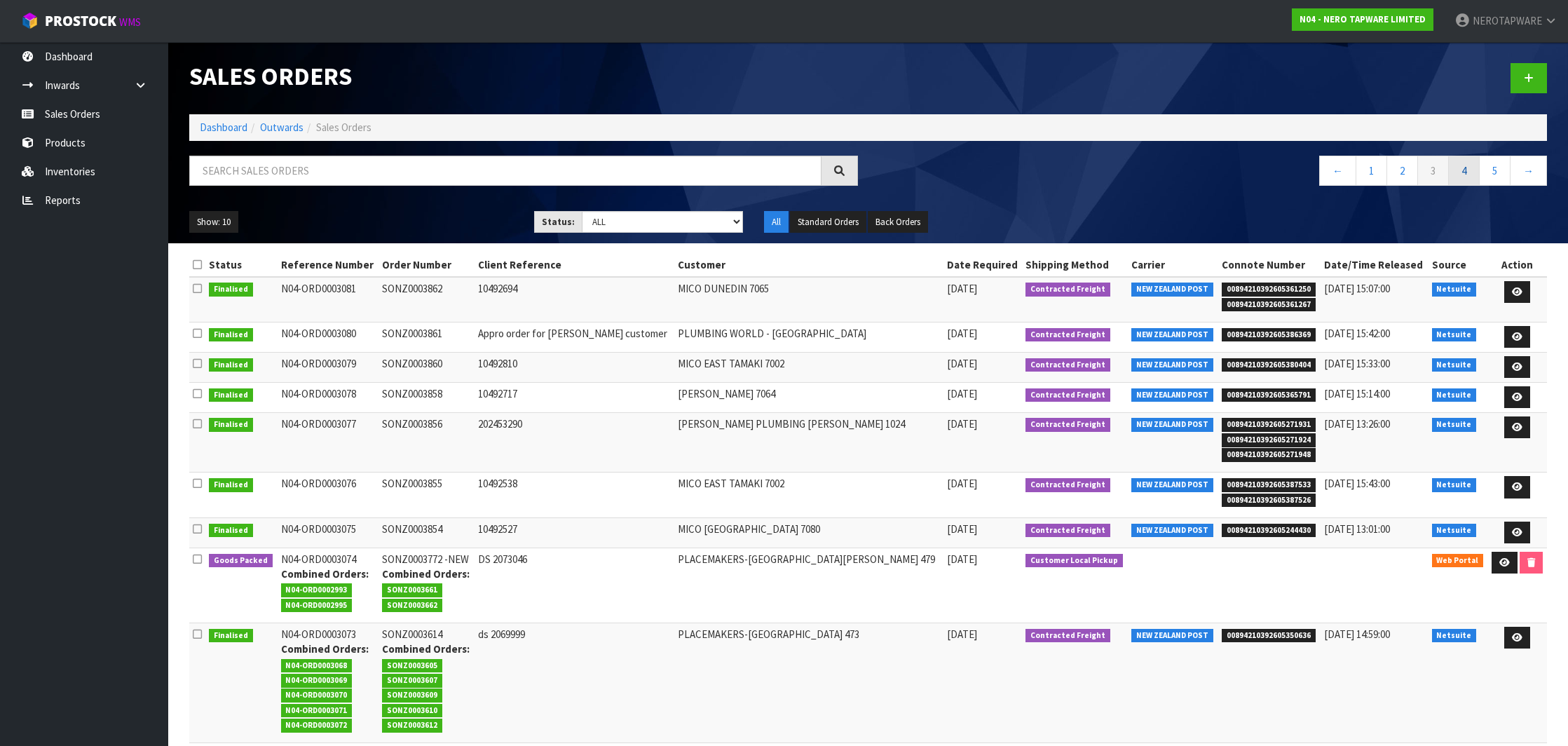
click at [1455, 175] on link "4" at bounding box center [1463, 171] width 32 height 30
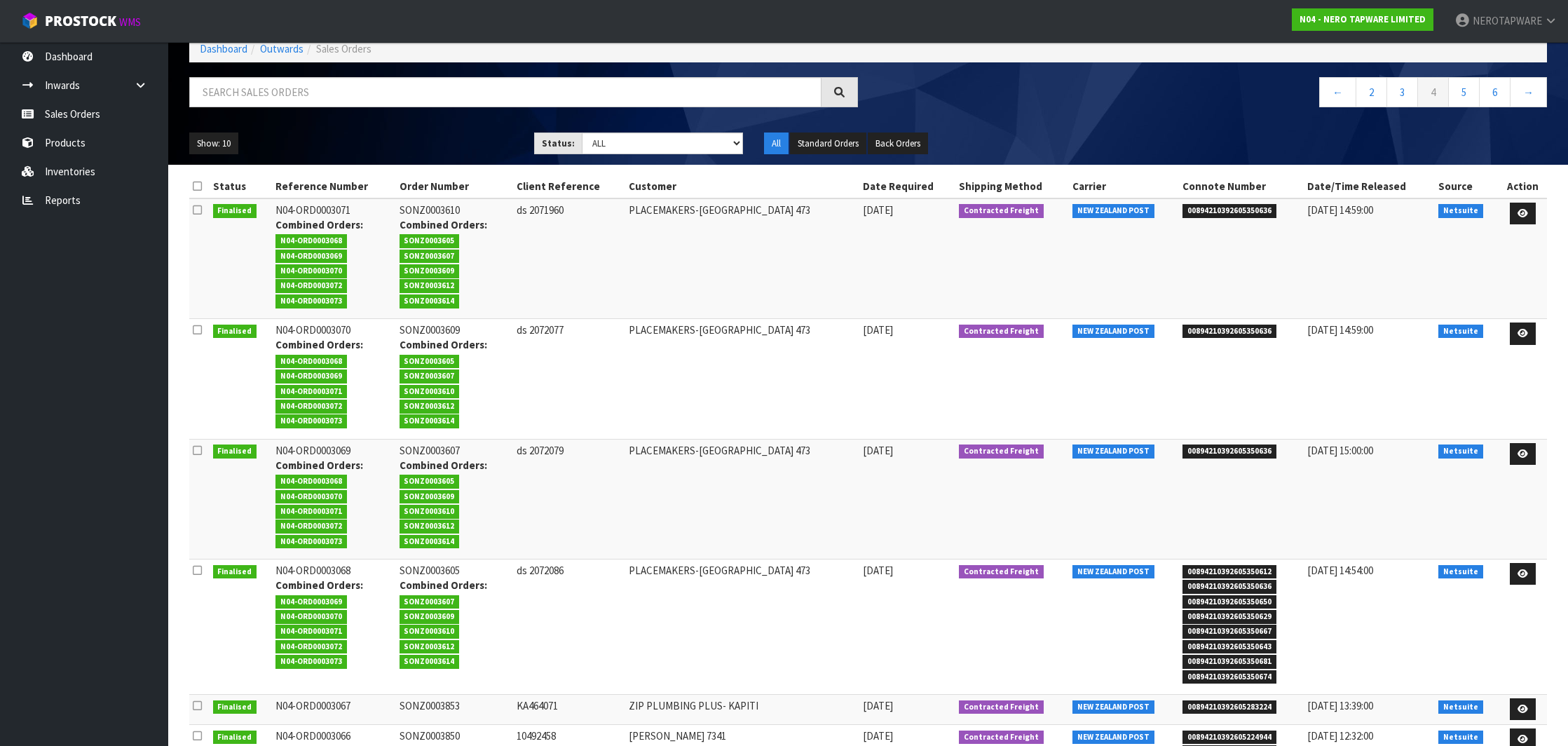
scroll to position [82, 0]
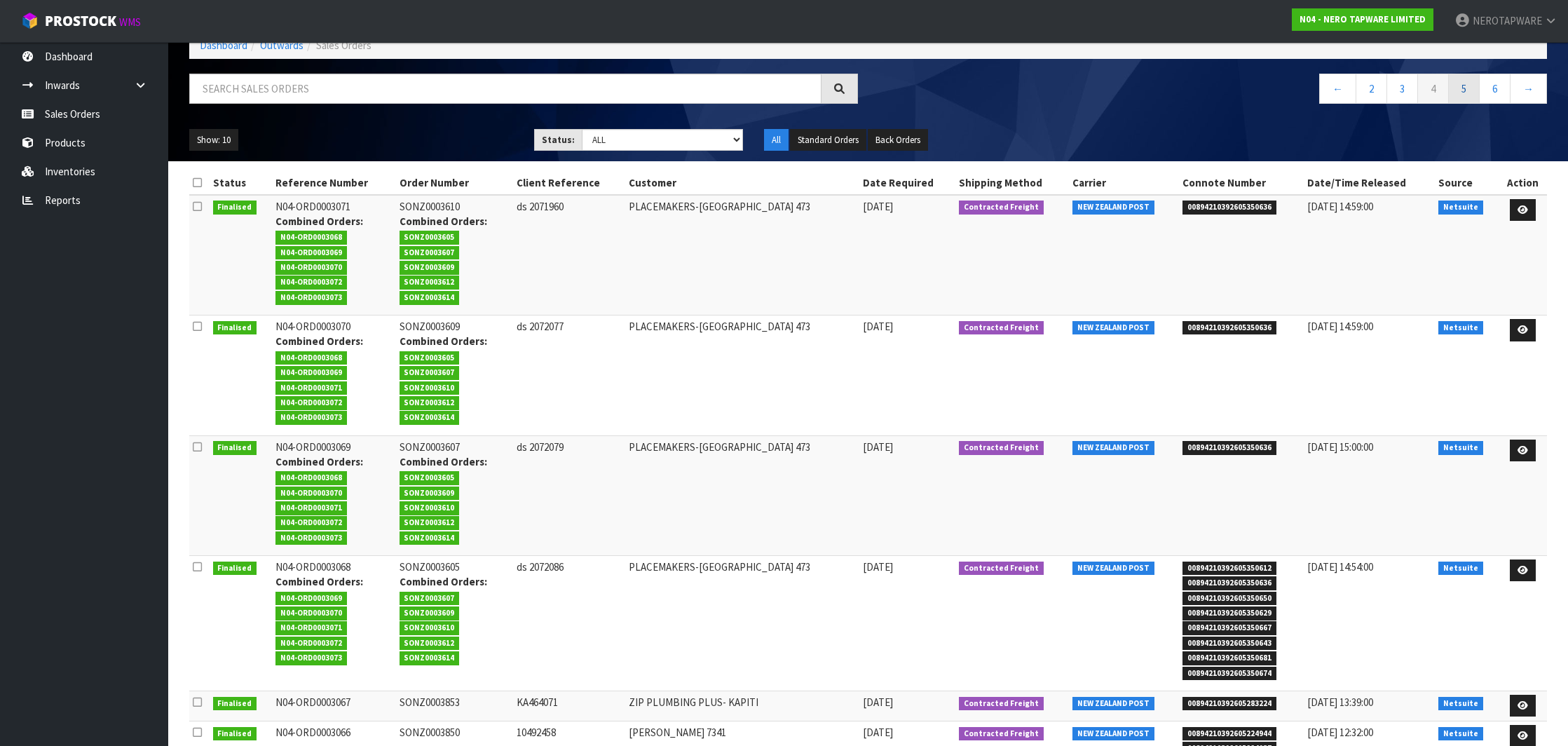
click at [1461, 96] on link "5" at bounding box center [1463, 88] width 32 height 30
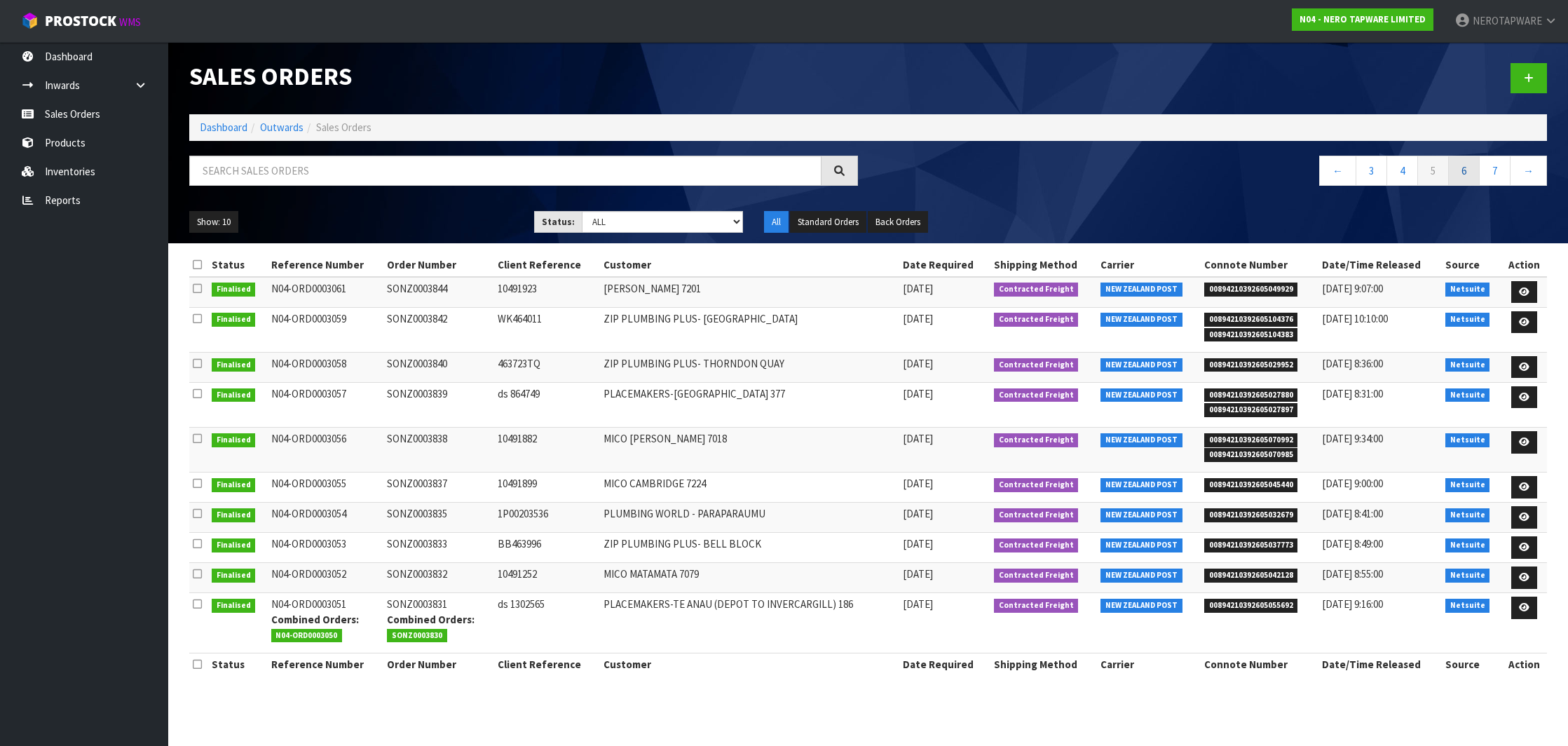
click at [1473, 168] on link "6" at bounding box center [1463, 171] width 32 height 30
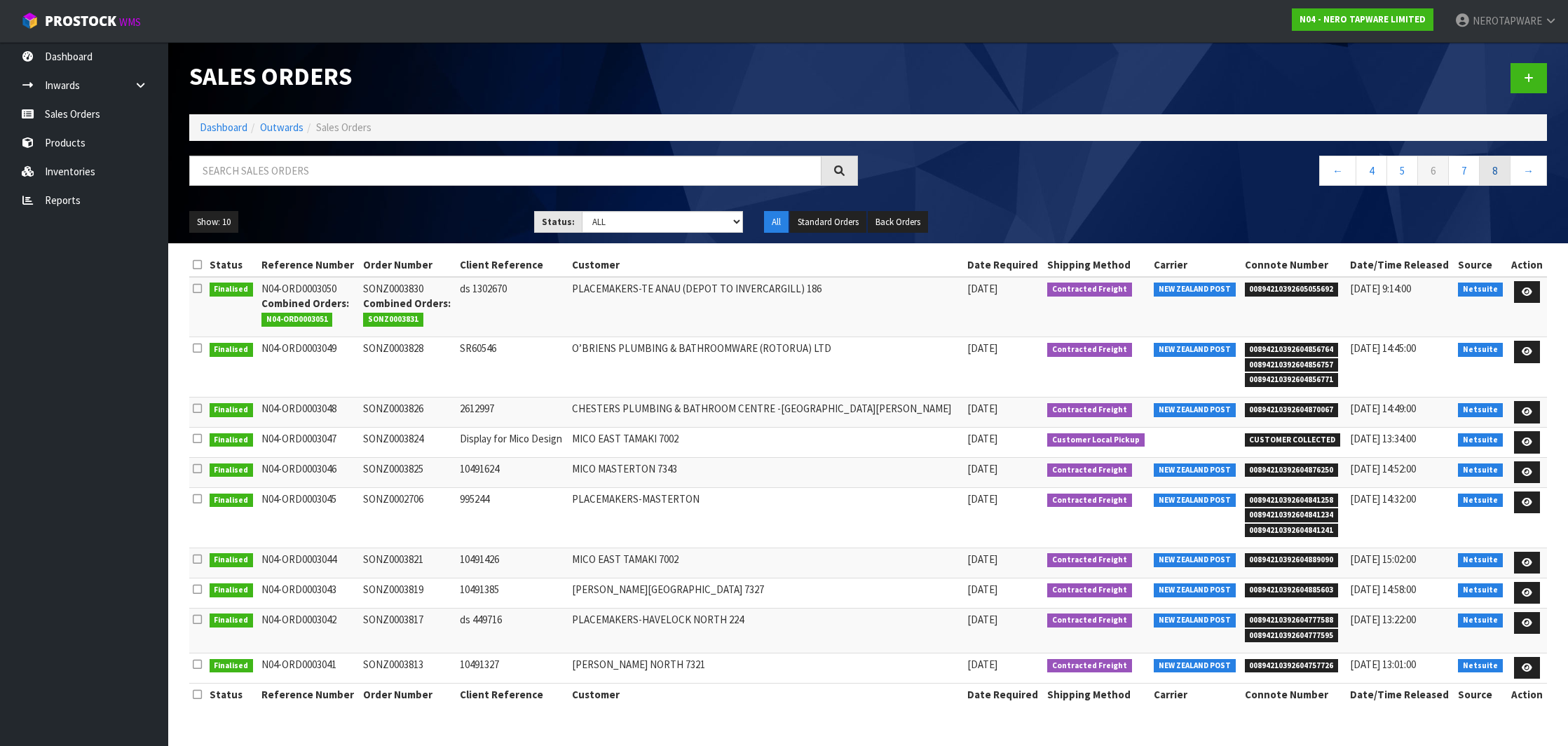
click at [1490, 169] on link "8" at bounding box center [1495, 171] width 32 height 30
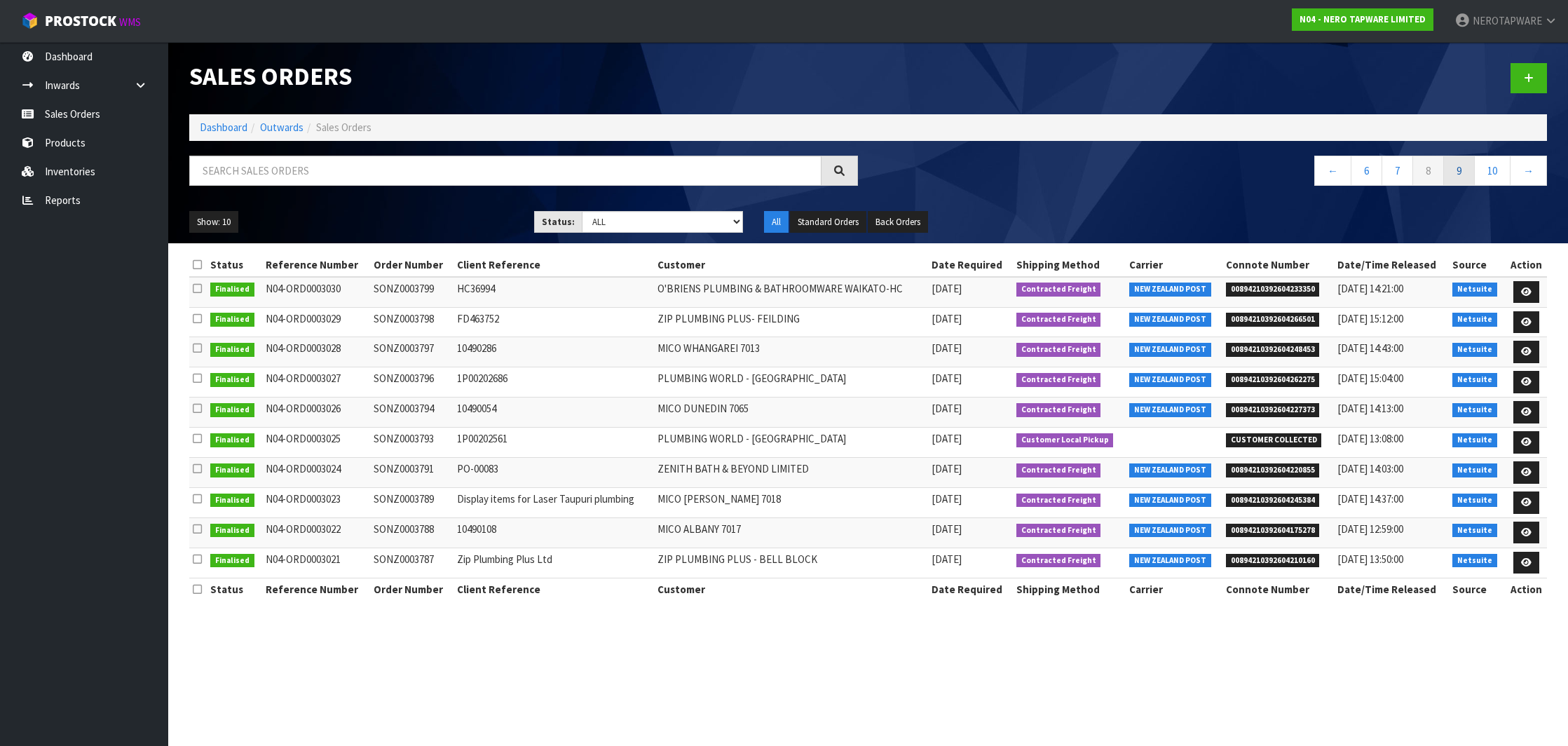
click at [1456, 170] on link "9" at bounding box center [1459, 171] width 32 height 30
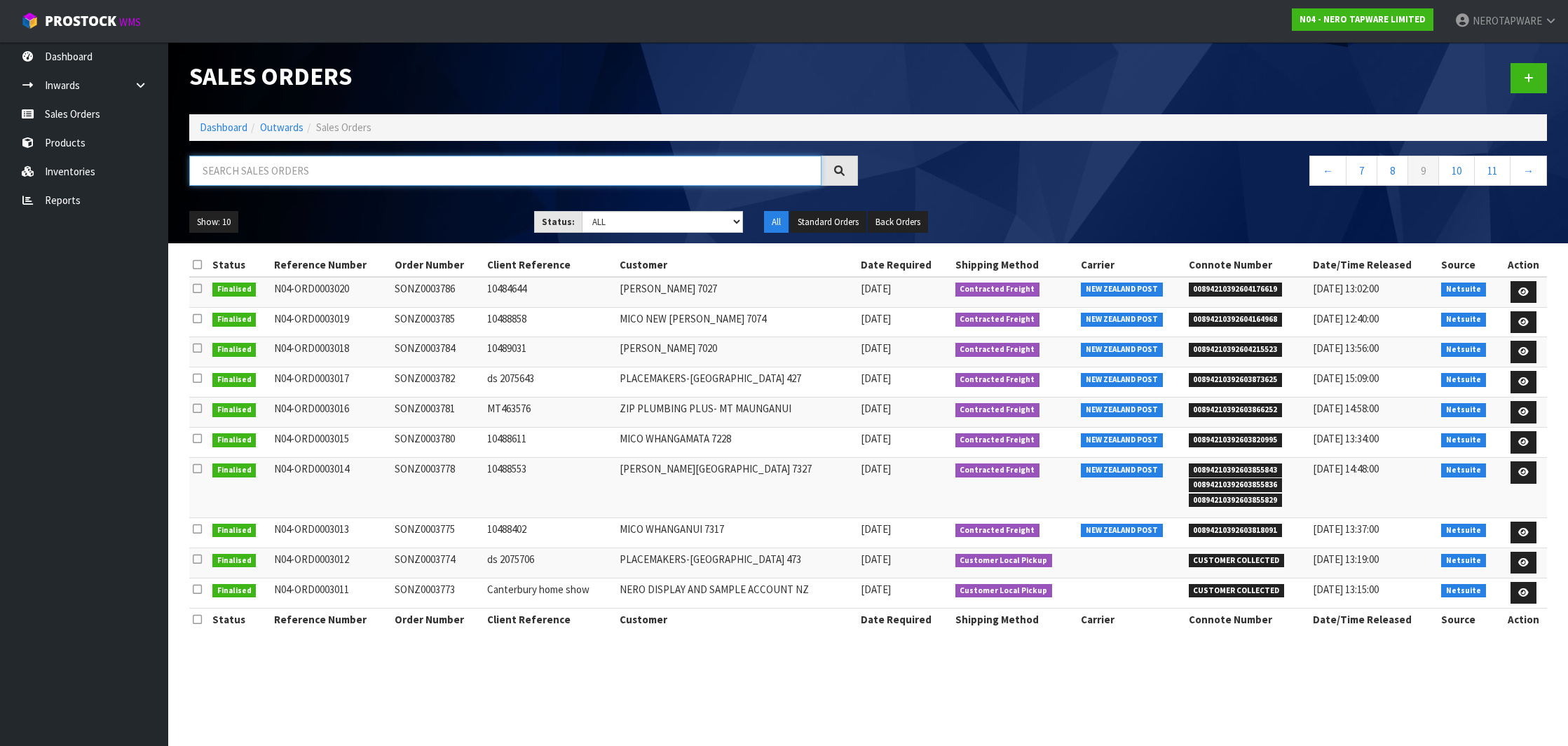
click at [366, 163] on input "text" at bounding box center [506, 171] width 633 height 30
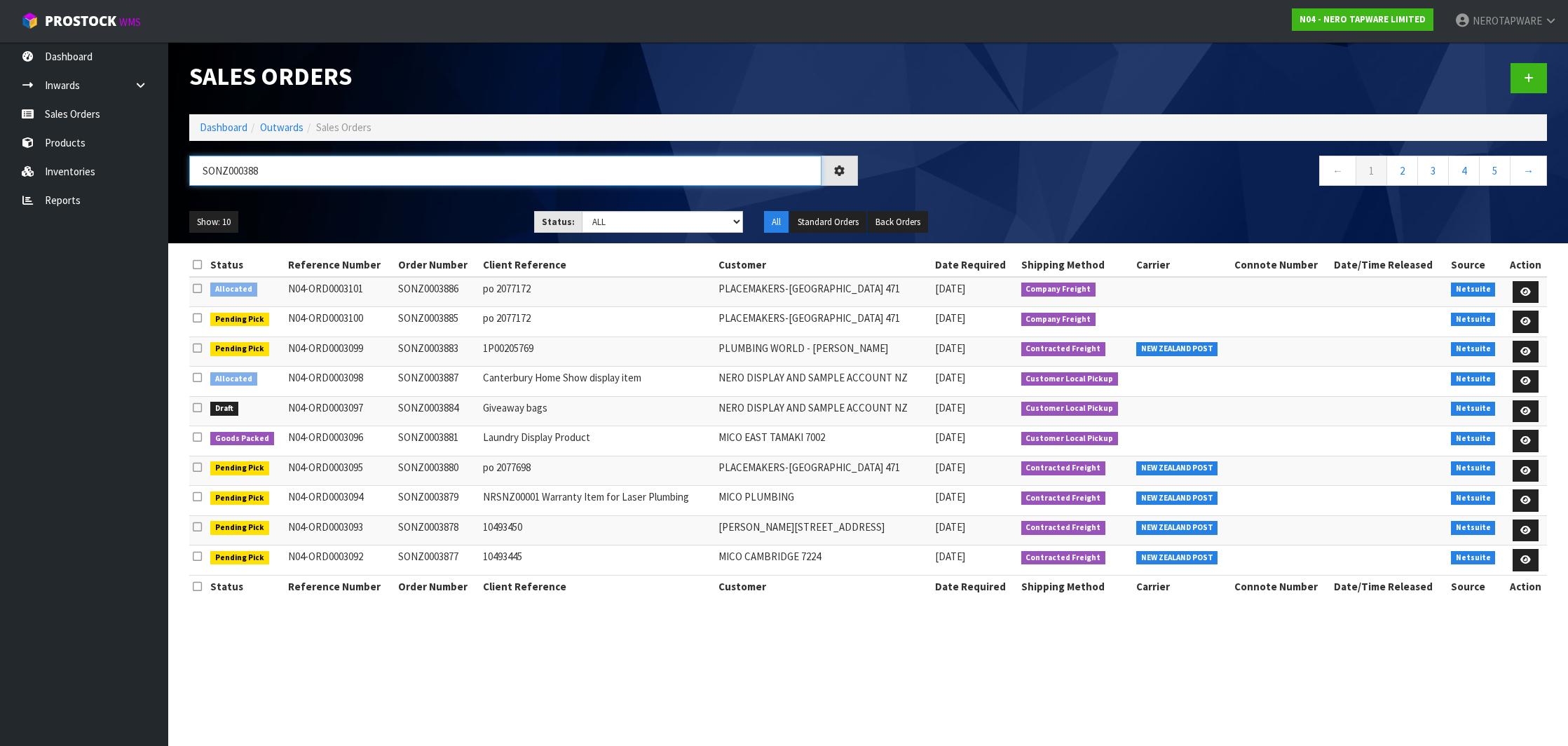
type input "SONZ0003881"
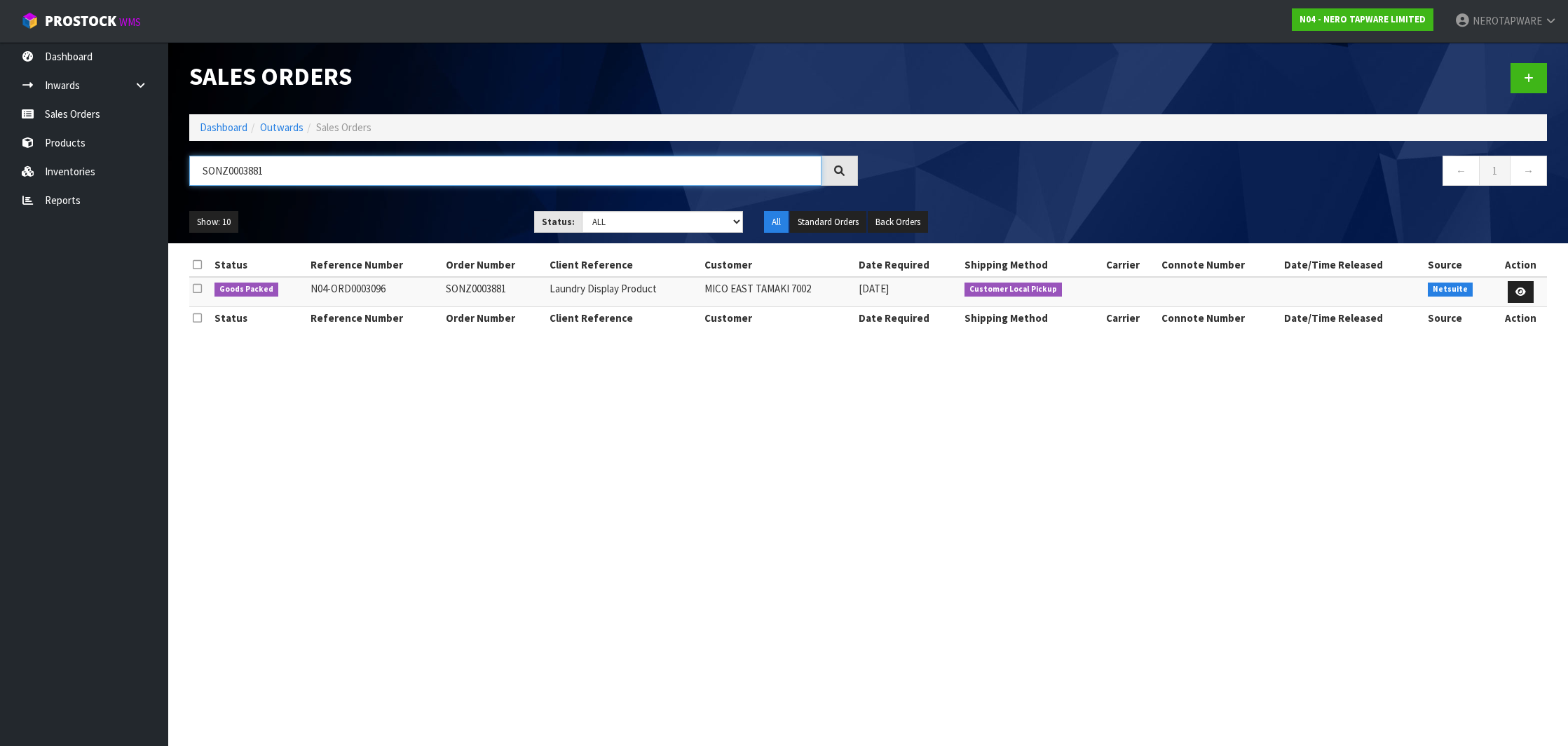
click at [292, 171] on input "SONZ0003881" at bounding box center [506, 171] width 633 height 30
click at [245, 168] on input "SONZ0003881" at bounding box center [506, 171] width 633 height 30
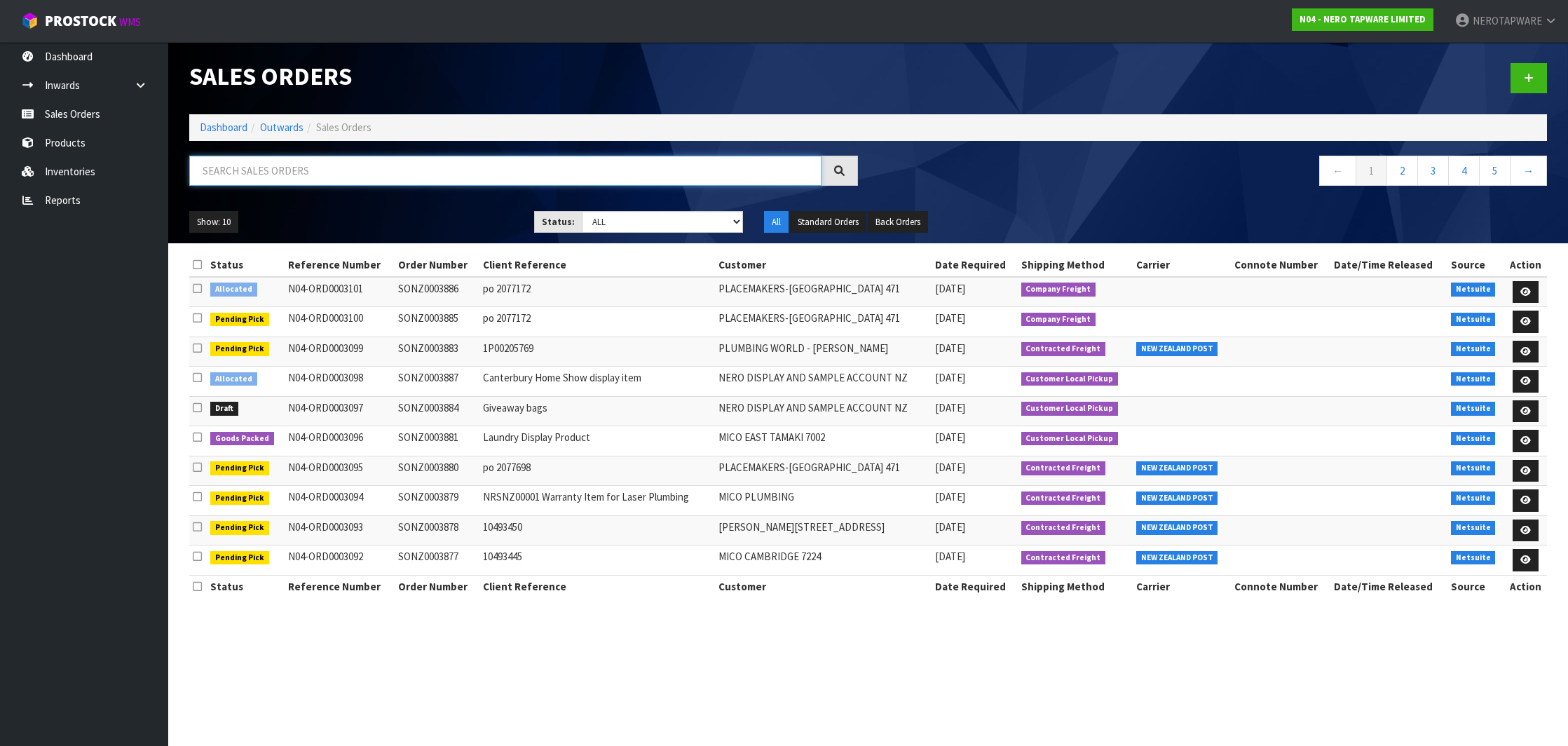
click at [455, 180] on input "text" at bounding box center [506, 171] width 633 height 30
click at [477, 171] on input "text" at bounding box center [506, 171] width 633 height 30
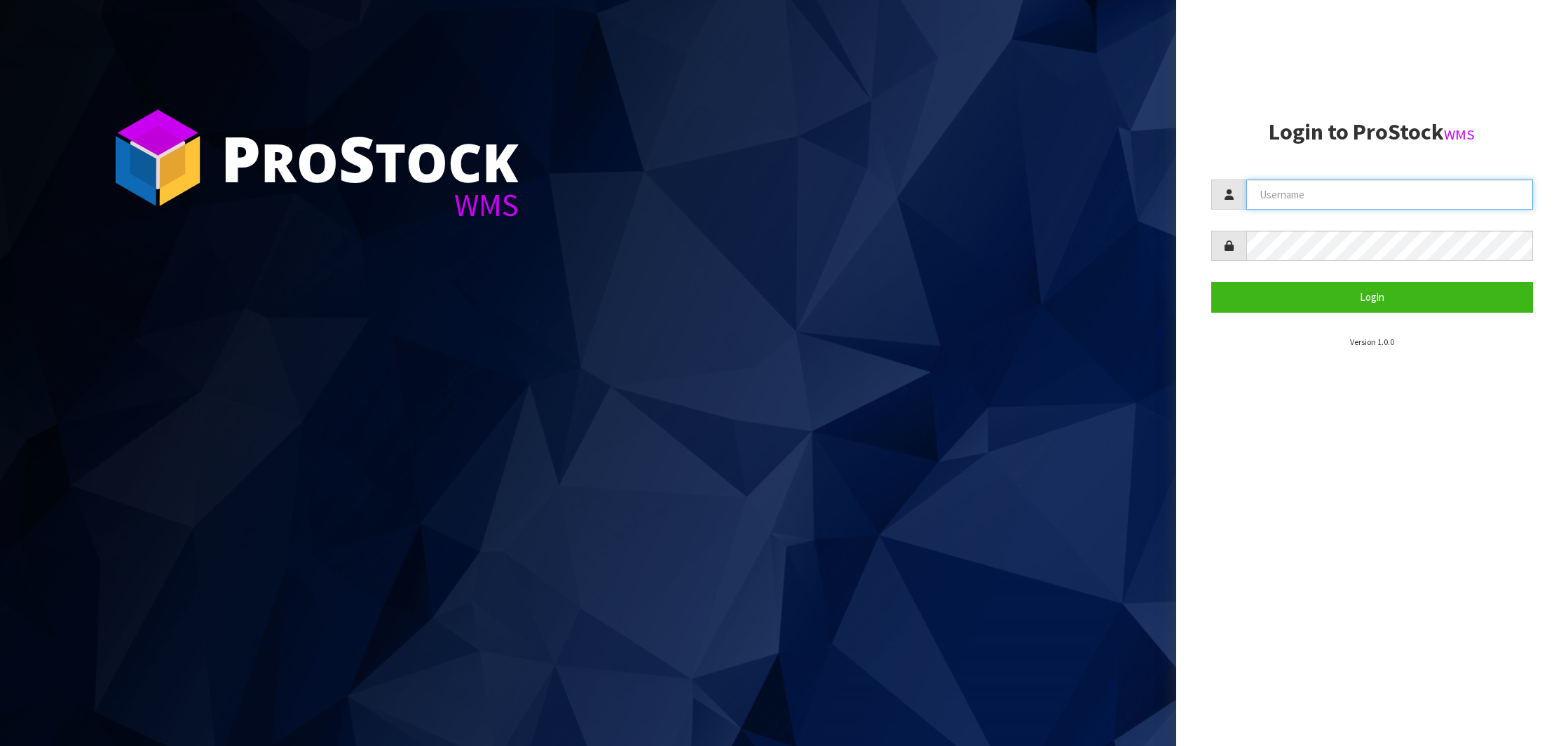
type input "NEROTAPWARE"
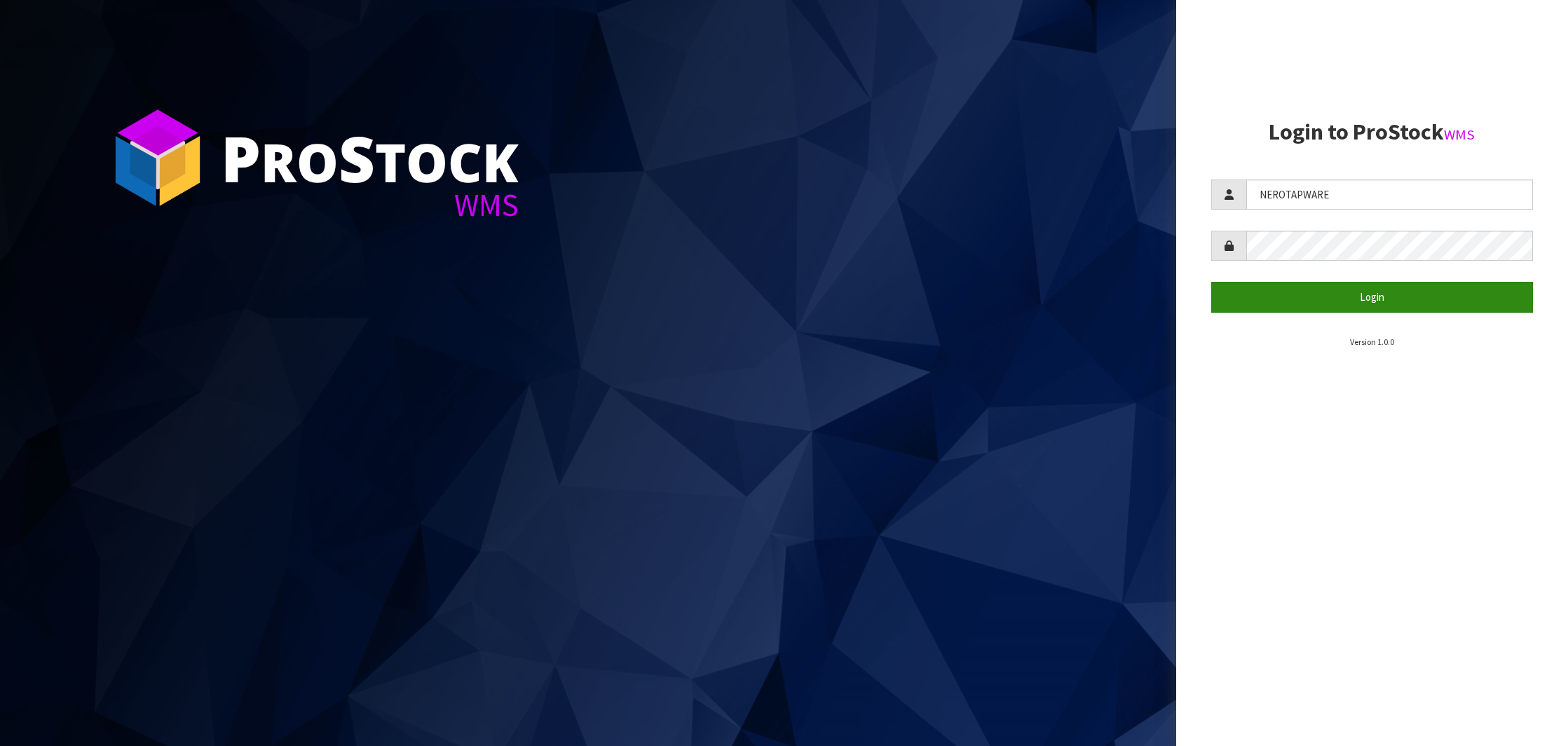
click at [1335, 290] on button "Login" at bounding box center [1372, 296] width 321 height 30
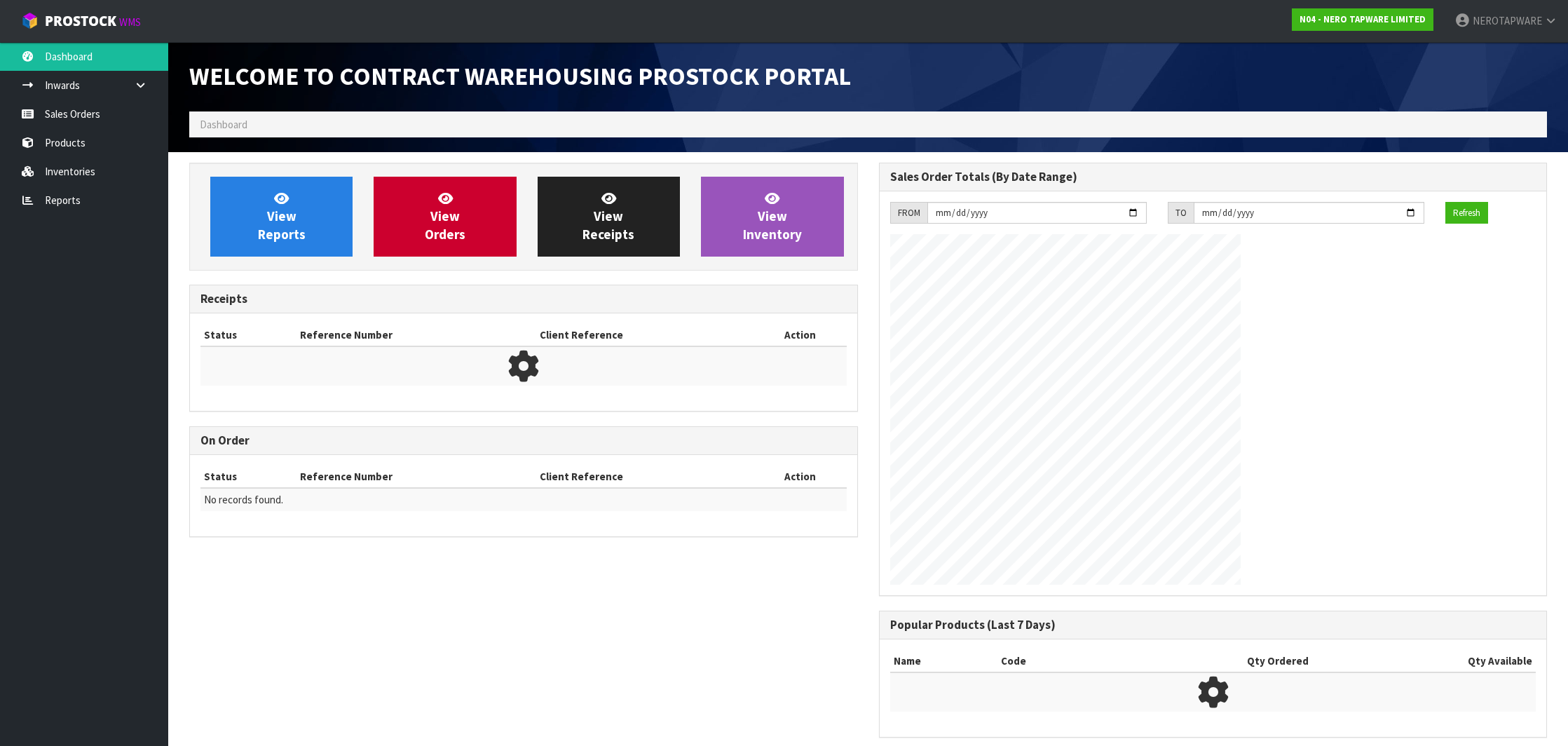
scroll to position [773, 689]
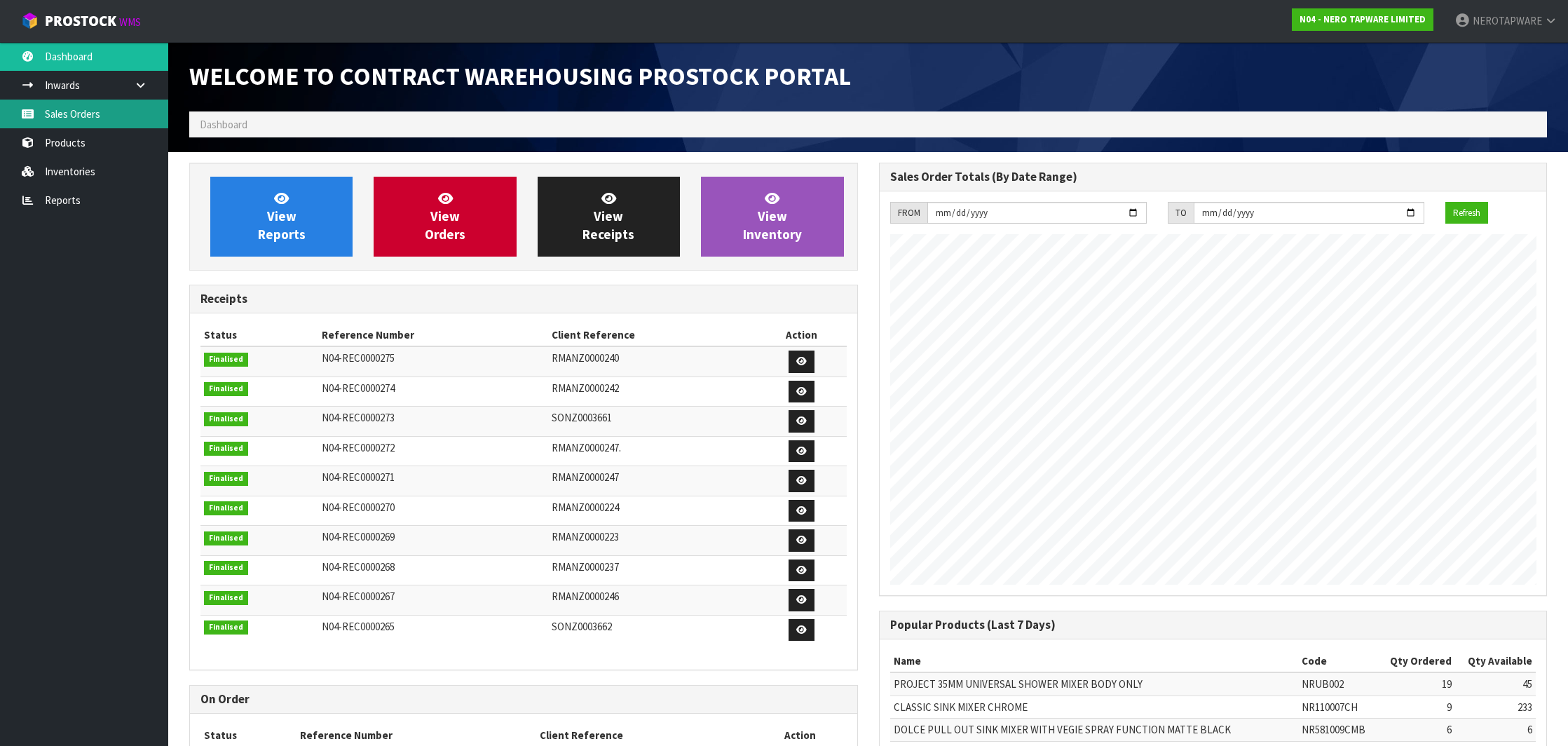
click at [99, 123] on link "Sales Orders" at bounding box center [84, 114] width 168 height 29
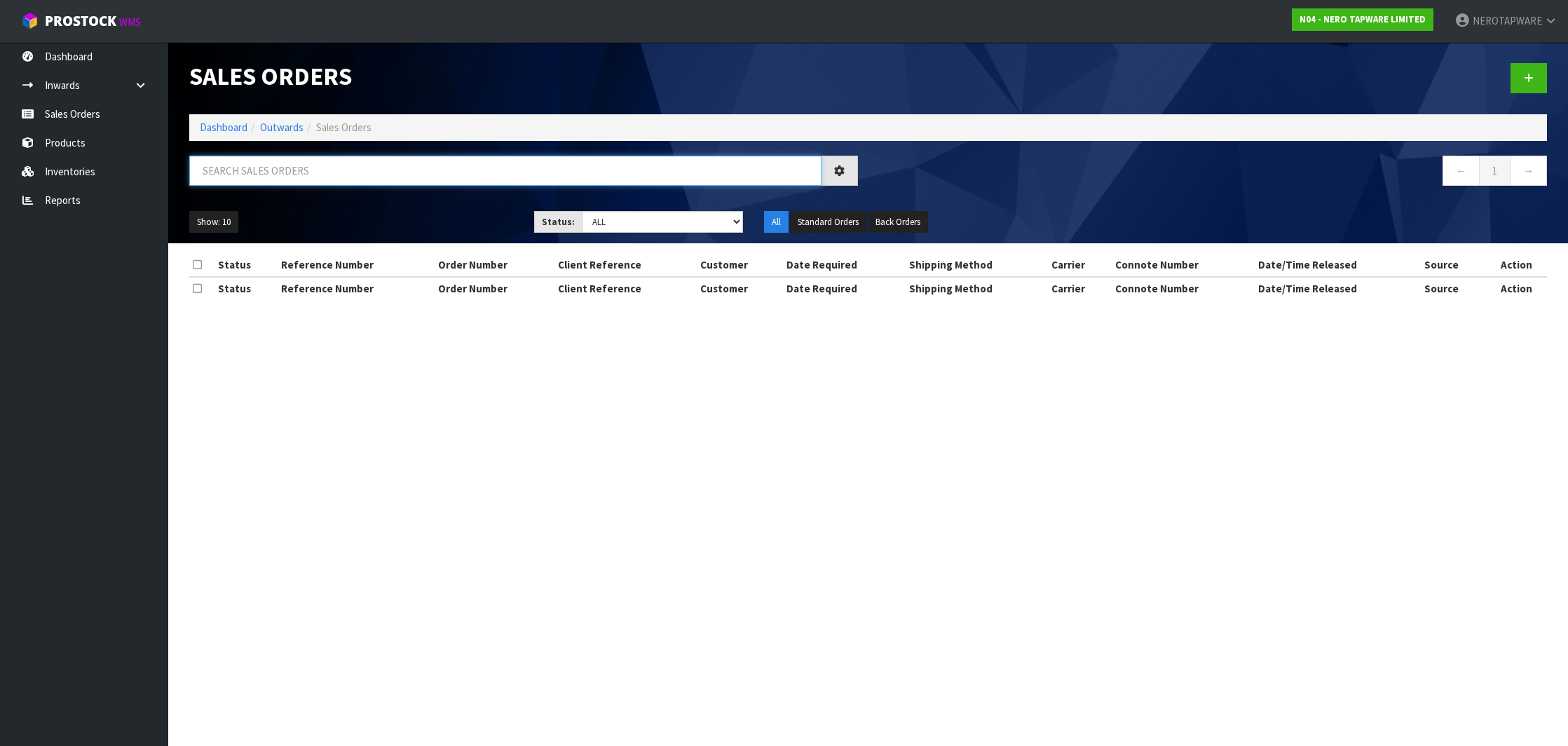
click at [289, 167] on input "text" at bounding box center [506, 171] width 633 height 30
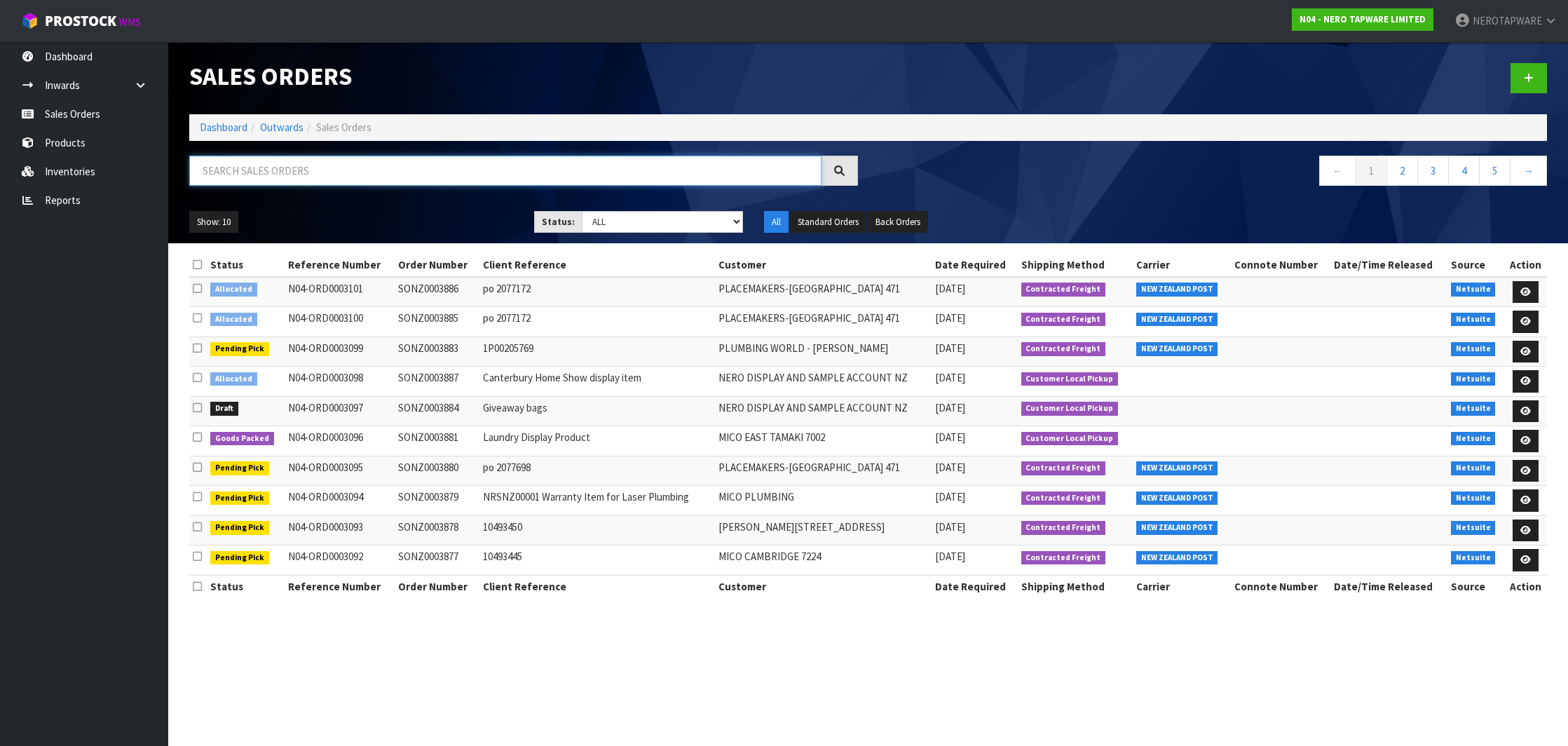
paste input "SONZ0003884"
type input "SONZ0003884"
